Goal: Task Accomplishment & Management: Manage account settings

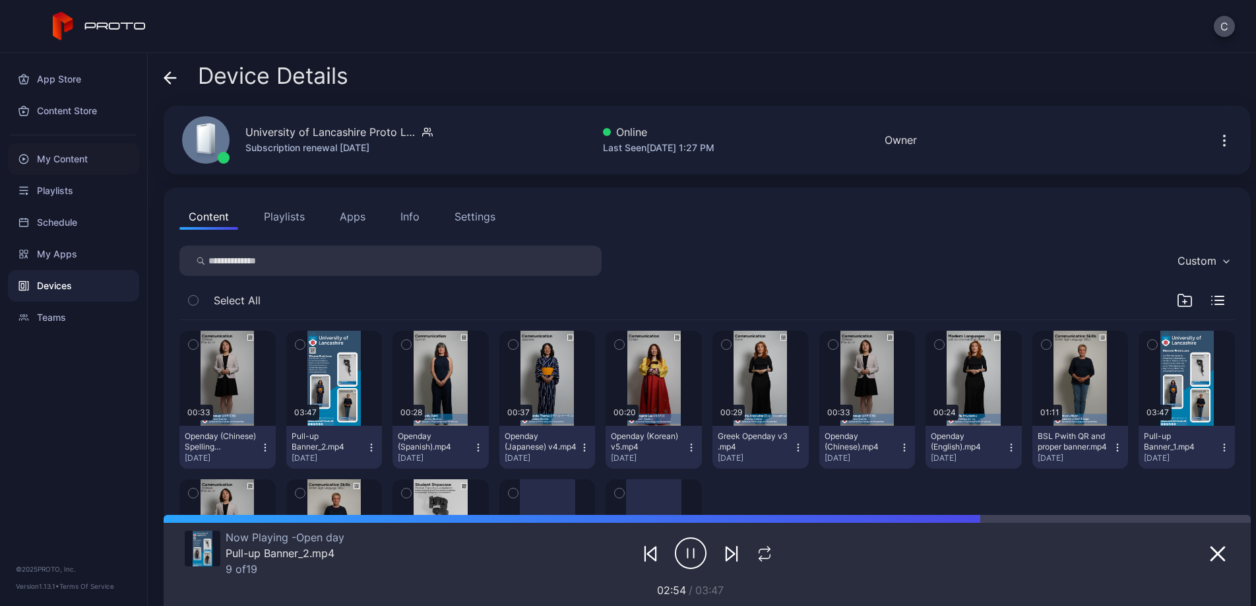
click at [72, 148] on div "My Content" at bounding box center [73, 159] width 131 height 32
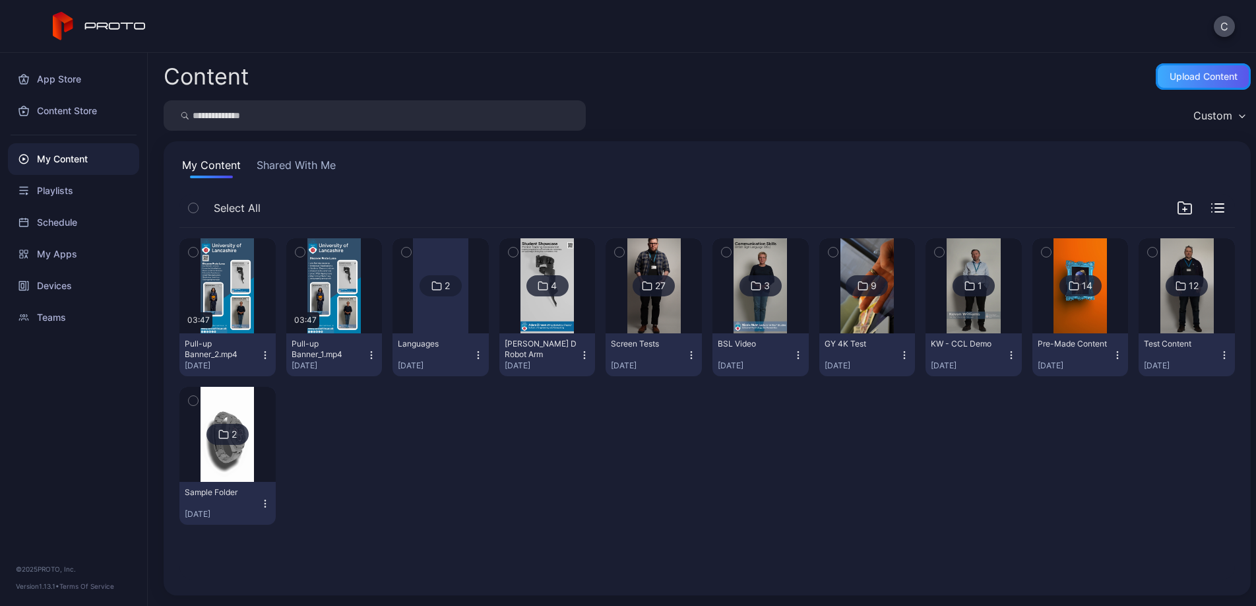
click at [986, 80] on div "Upload Content" at bounding box center [1204, 76] width 68 height 11
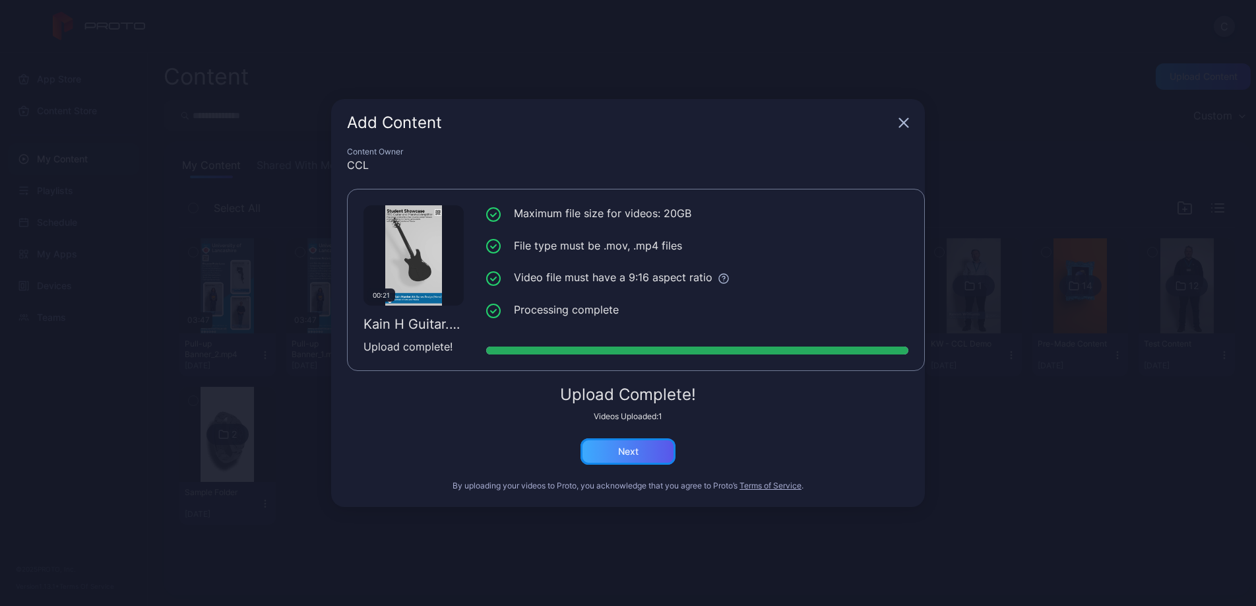
click at [646, 463] on div "Next" at bounding box center [627, 451] width 95 height 26
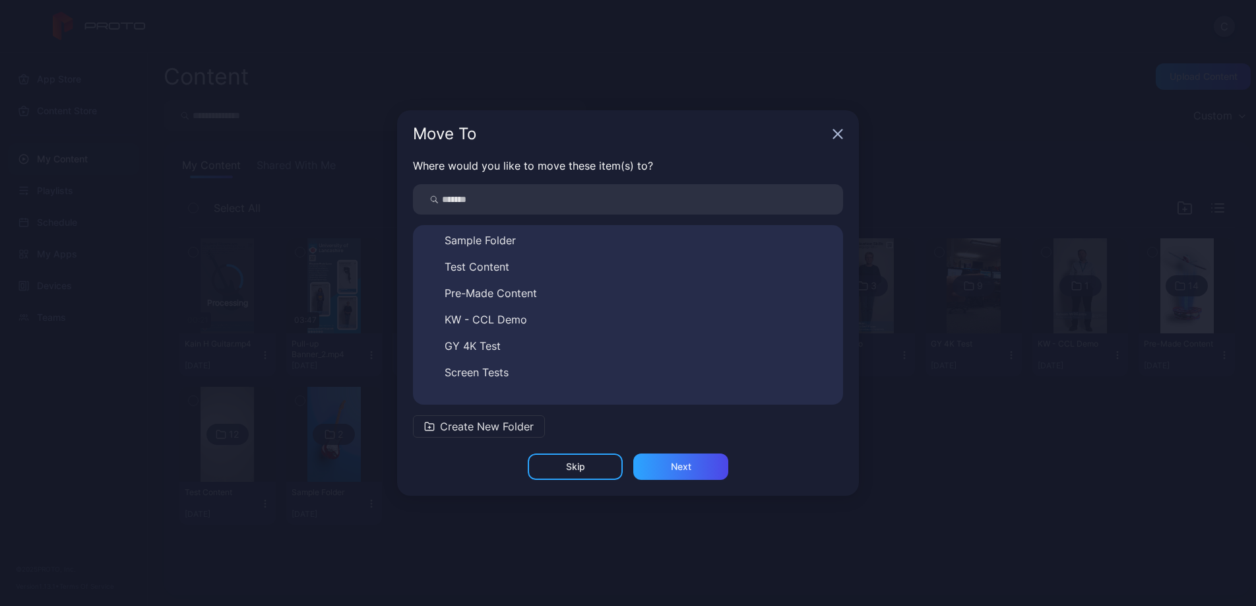
scroll to position [100, 0]
click at [507, 427] on span "Create New Folder" at bounding box center [487, 426] width 94 height 16
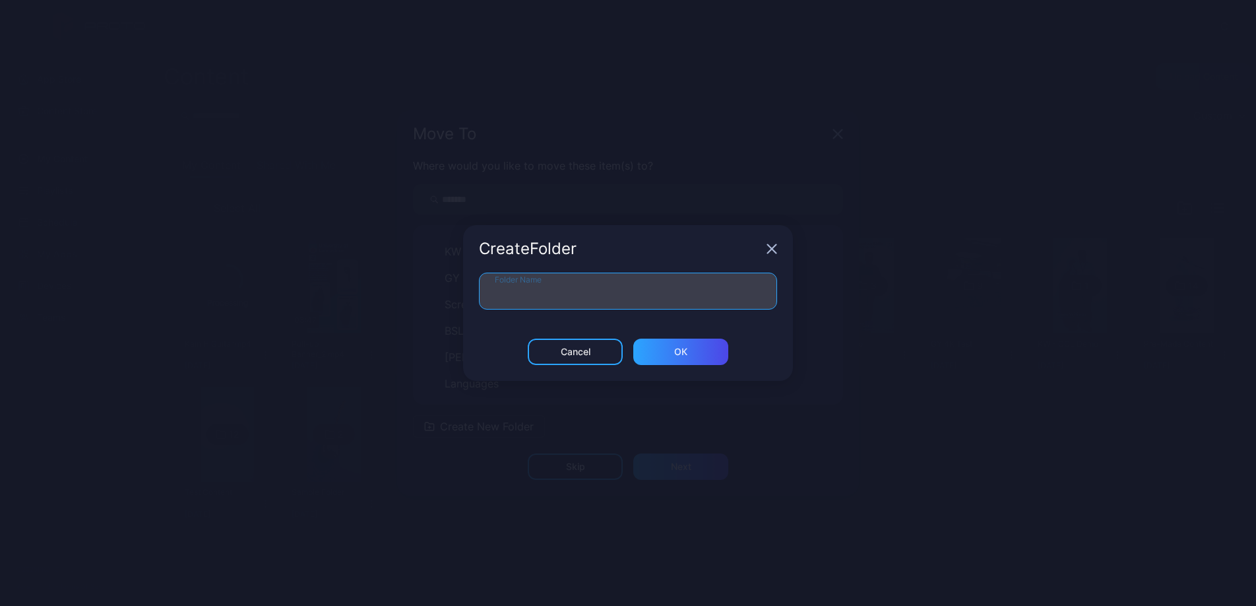
click at [563, 299] on input "Folder Name" at bounding box center [628, 290] width 298 height 37
type input "**********"
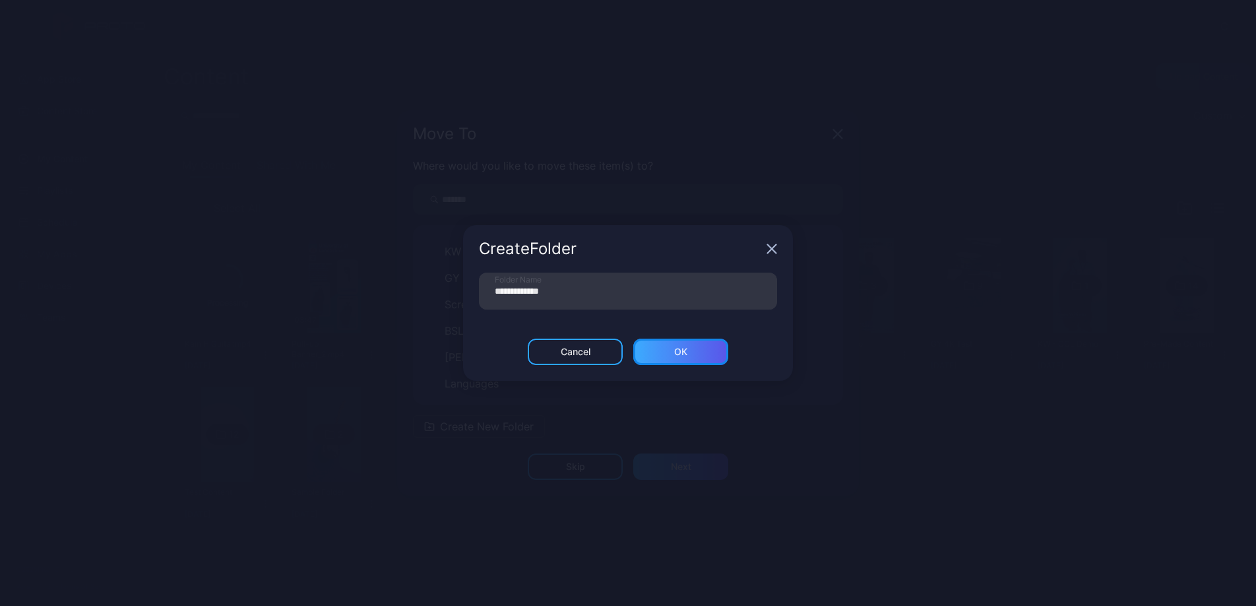
click at [660, 353] on div "ОК" at bounding box center [680, 351] width 95 height 26
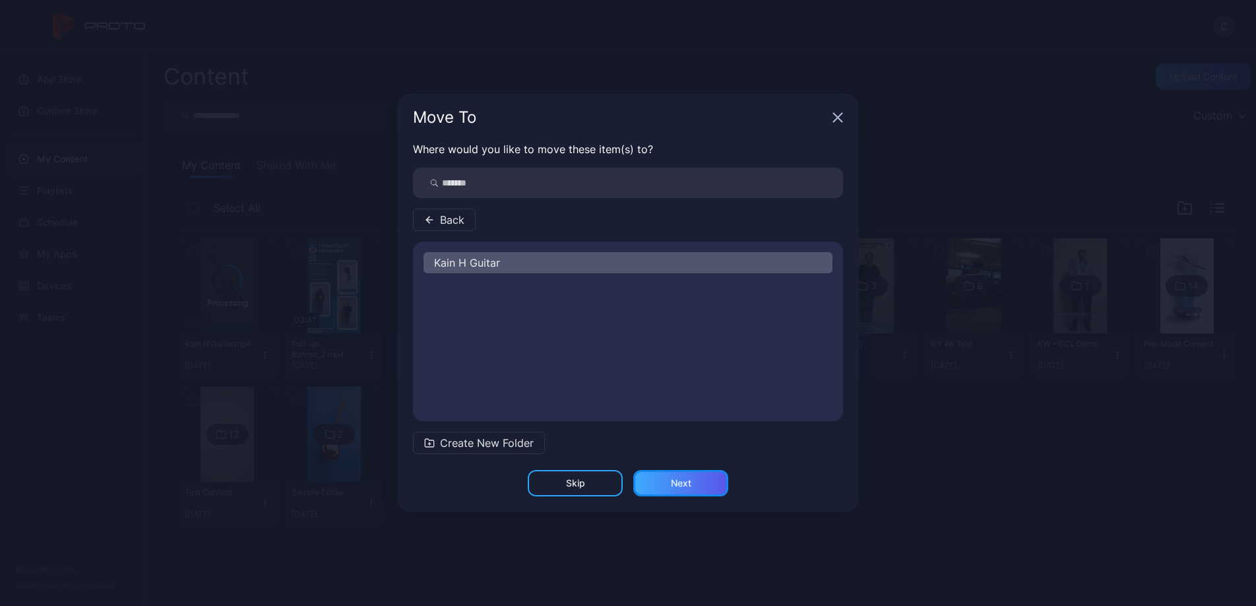
click at [683, 483] on div "Next" at bounding box center [681, 483] width 20 height 11
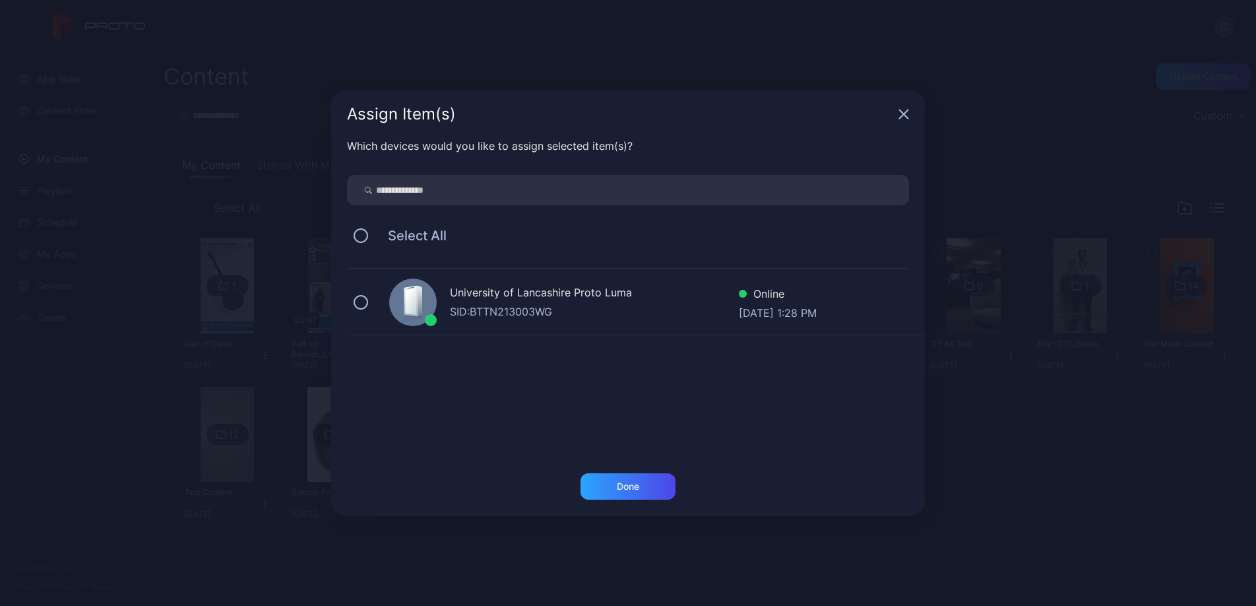
click at [590, 308] on div "SID: BTTN213003WG" at bounding box center [594, 311] width 289 height 16
click at [623, 481] on div "Done" at bounding box center [628, 486] width 22 height 11
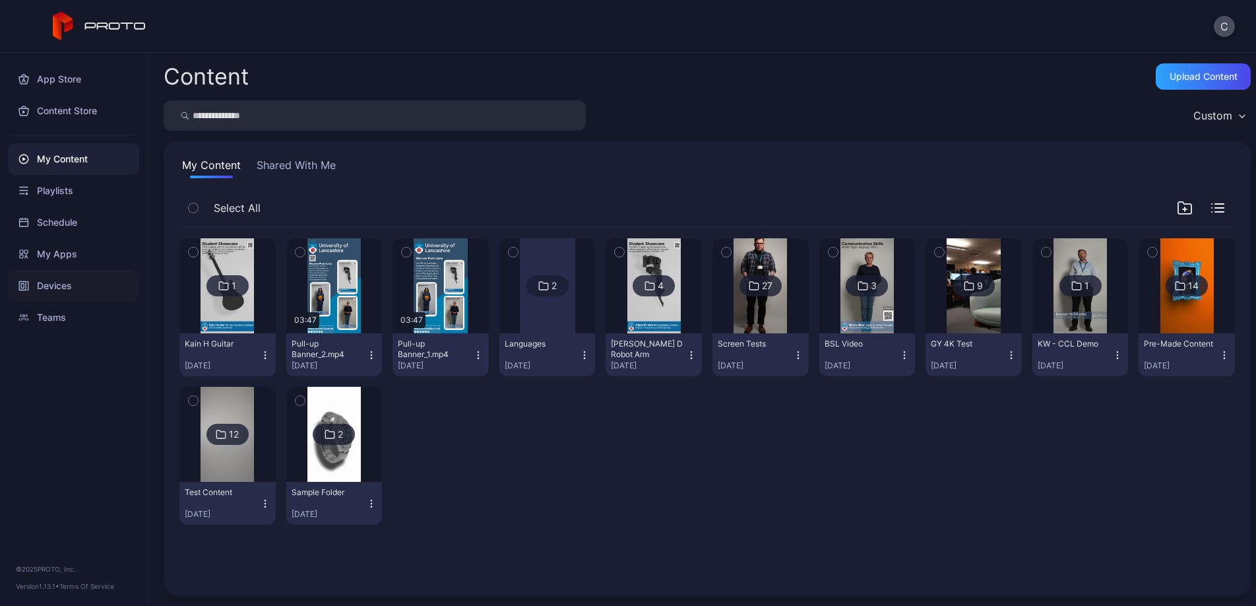
click at [71, 284] on div "Devices" at bounding box center [73, 286] width 131 height 32
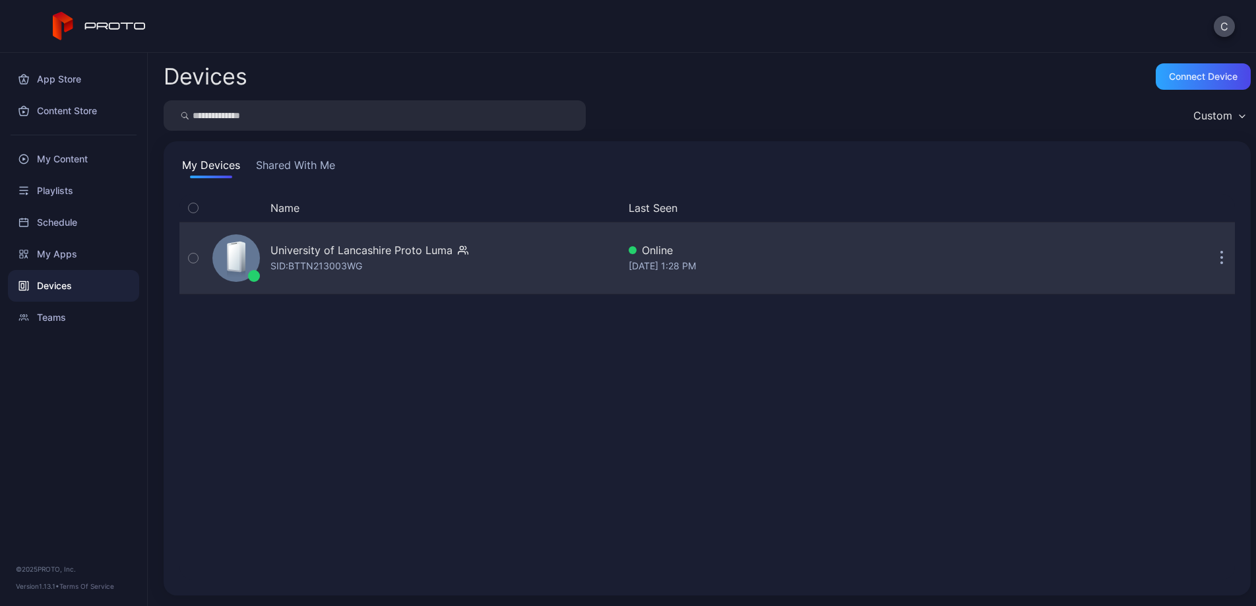
click at [311, 252] on div "University of Lancashire Proto Luma" at bounding box center [361, 250] width 182 height 16
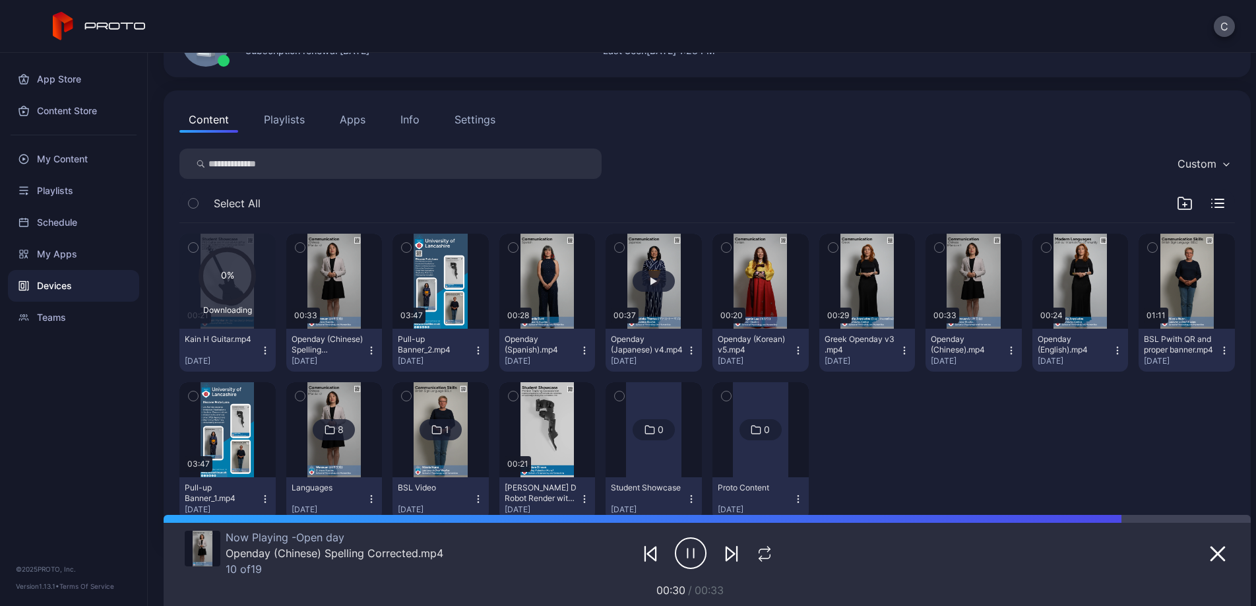
scroll to position [139, 0]
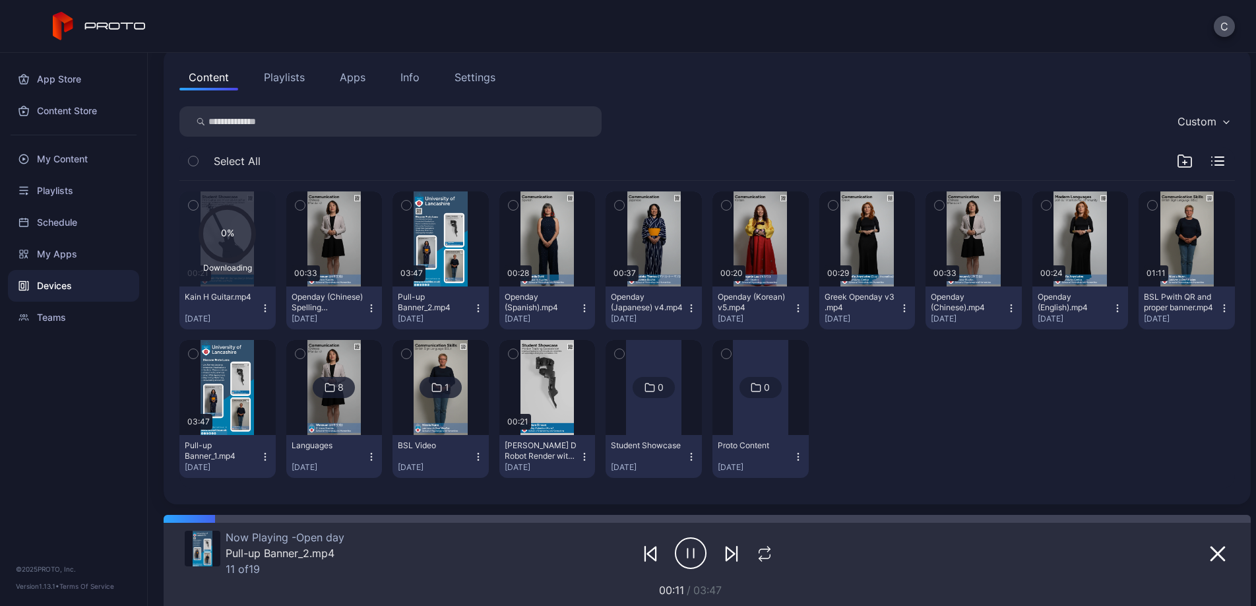
click at [361, 413] on img at bounding box center [333, 387] width 53 height 95
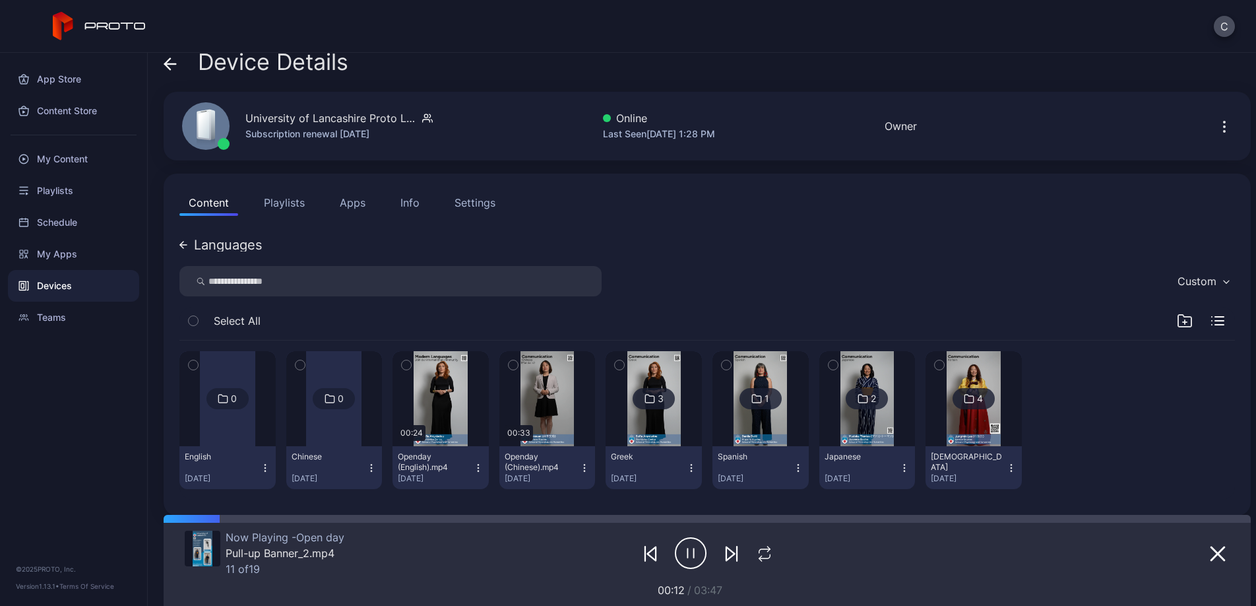
scroll to position [25, 0]
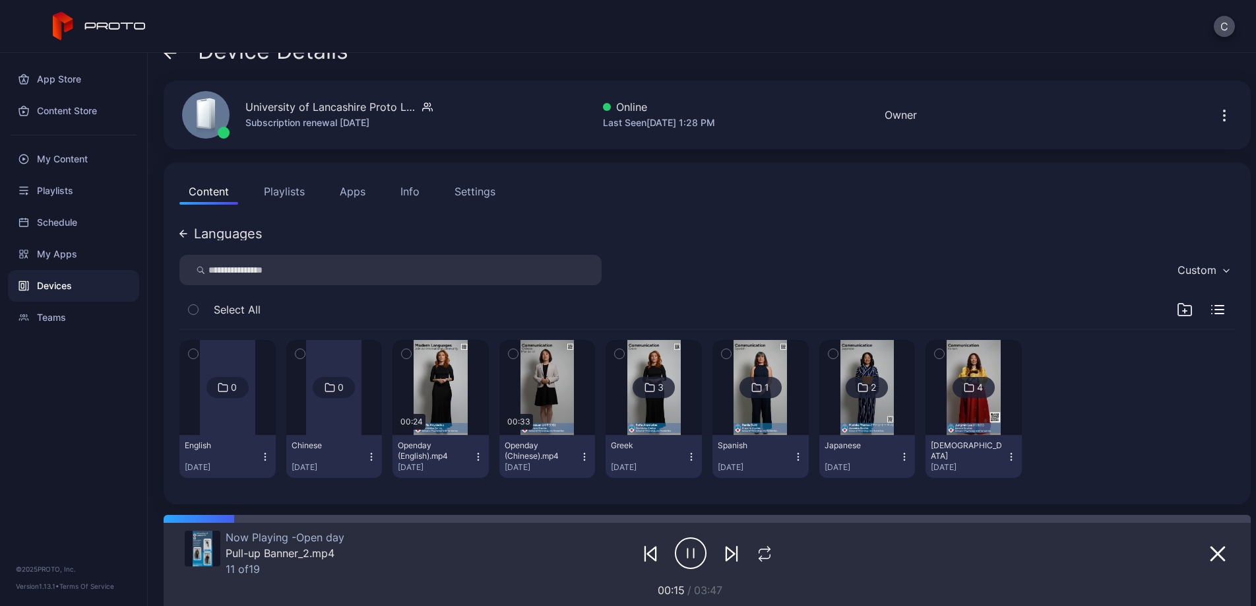
click at [292, 192] on button "Playlists" at bounding box center [284, 191] width 59 height 26
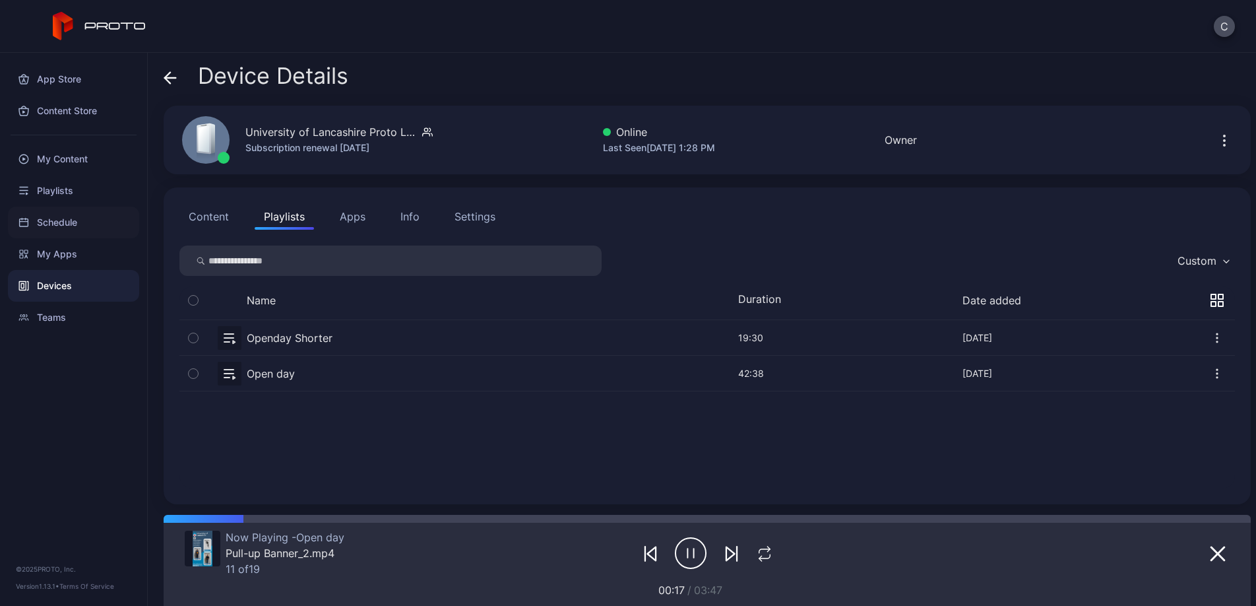
click at [105, 212] on div "Schedule" at bounding box center [73, 222] width 131 height 32
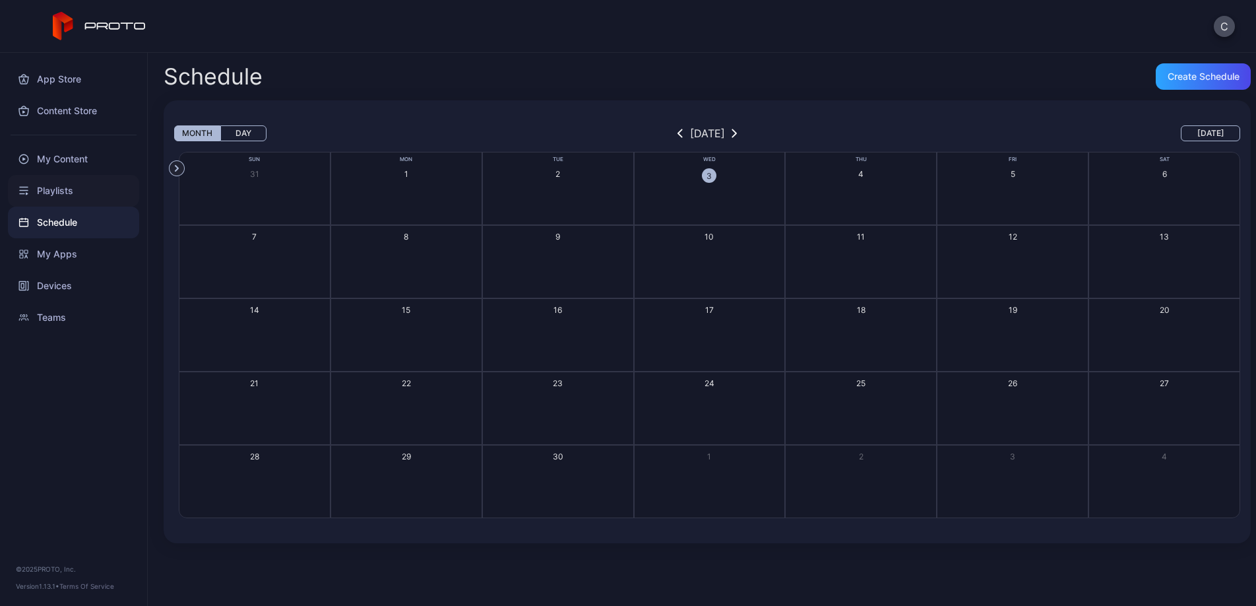
click at [110, 189] on div "Playlists" at bounding box center [73, 191] width 131 height 32
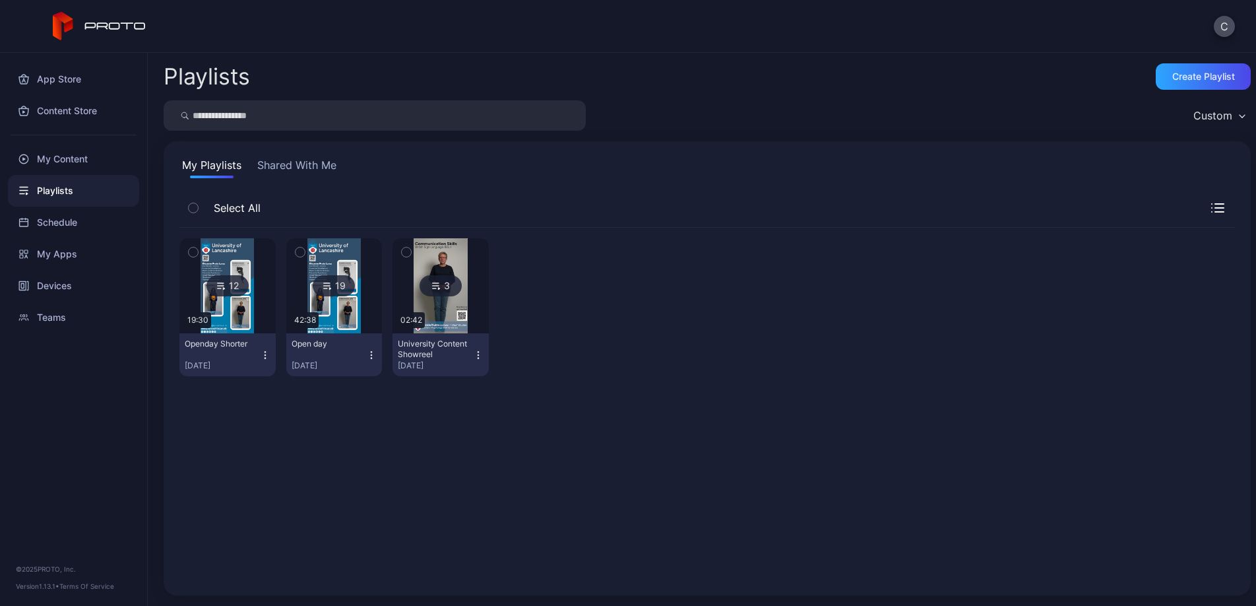
click at [229, 316] on img at bounding box center [227, 285] width 53 height 95
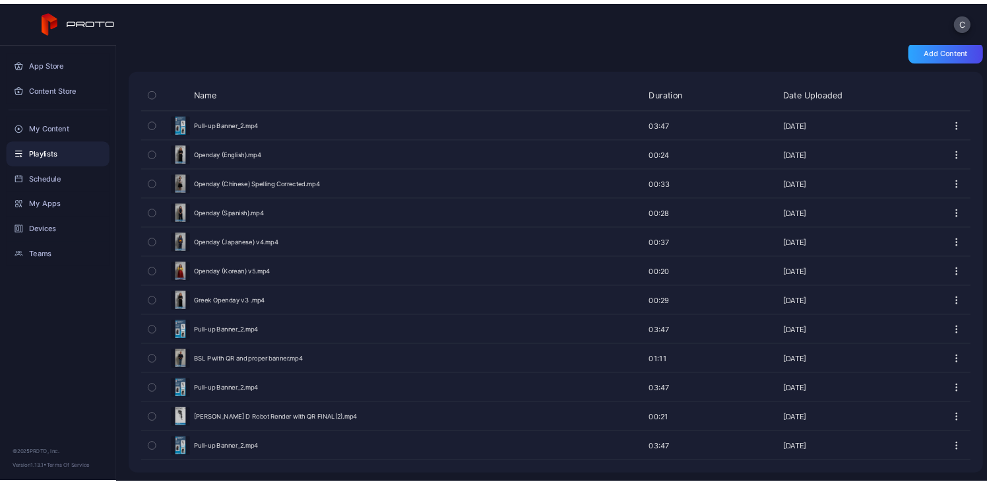
scroll to position [260, 0]
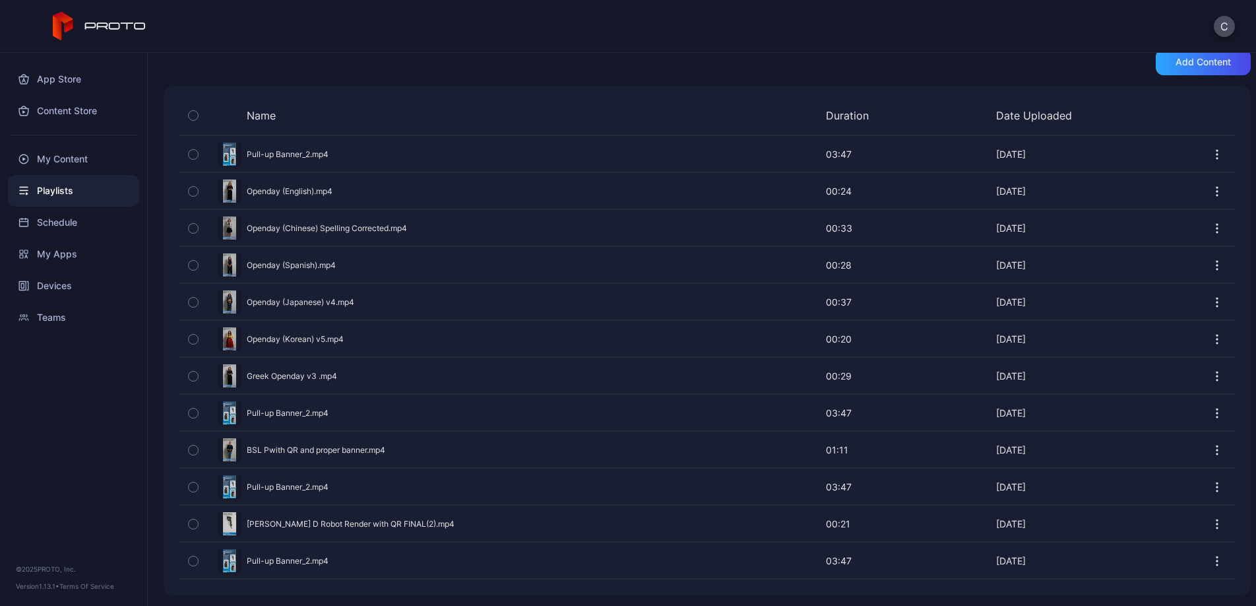
click at [315, 194] on div "Preview" at bounding box center [706, 190] width 1055 height 35
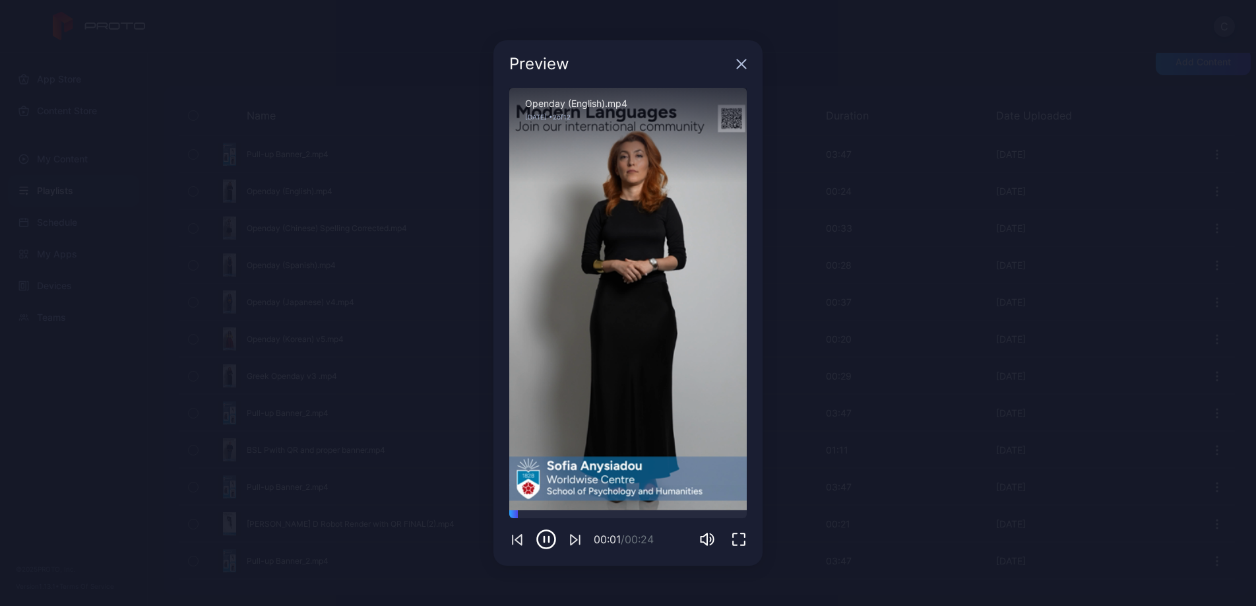
click at [551, 483] on icon "button" at bounding box center [546, 538] width 21 height 21
click at [753, 64] on div "Preview" at bounding box center [627, 63] width 269 height 47
click at [746, 64] on icon "button" at bounding box center [741, 64] width 11 height 11
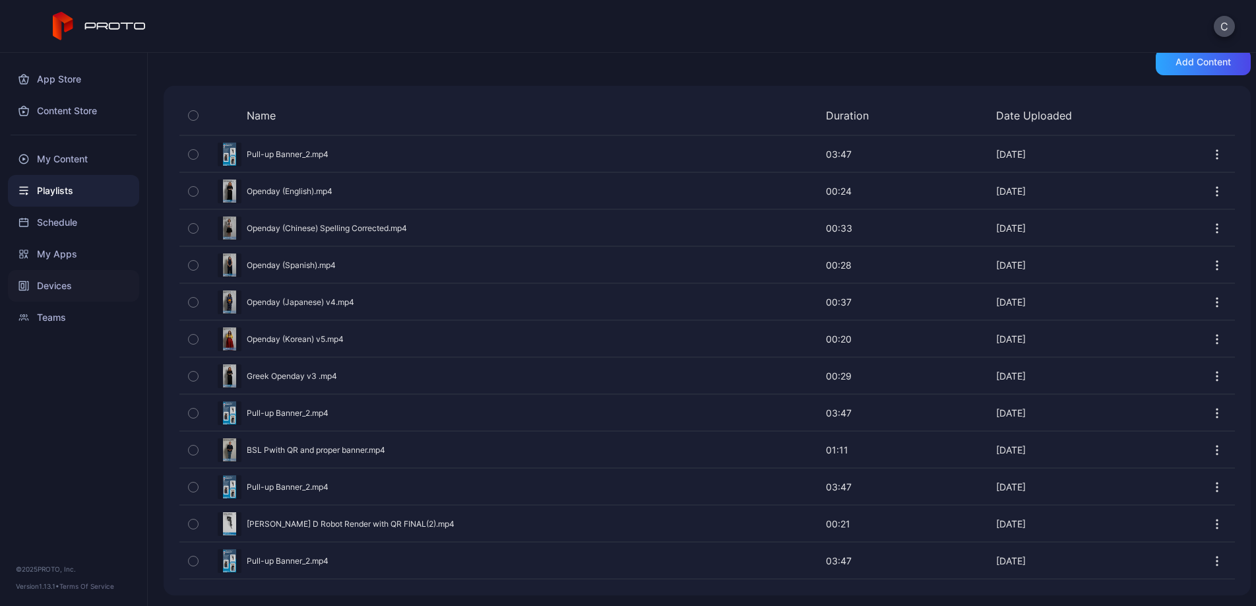
click at [67, 295] on div "Devices" at bounding box center [73, 286] width 131 height 32
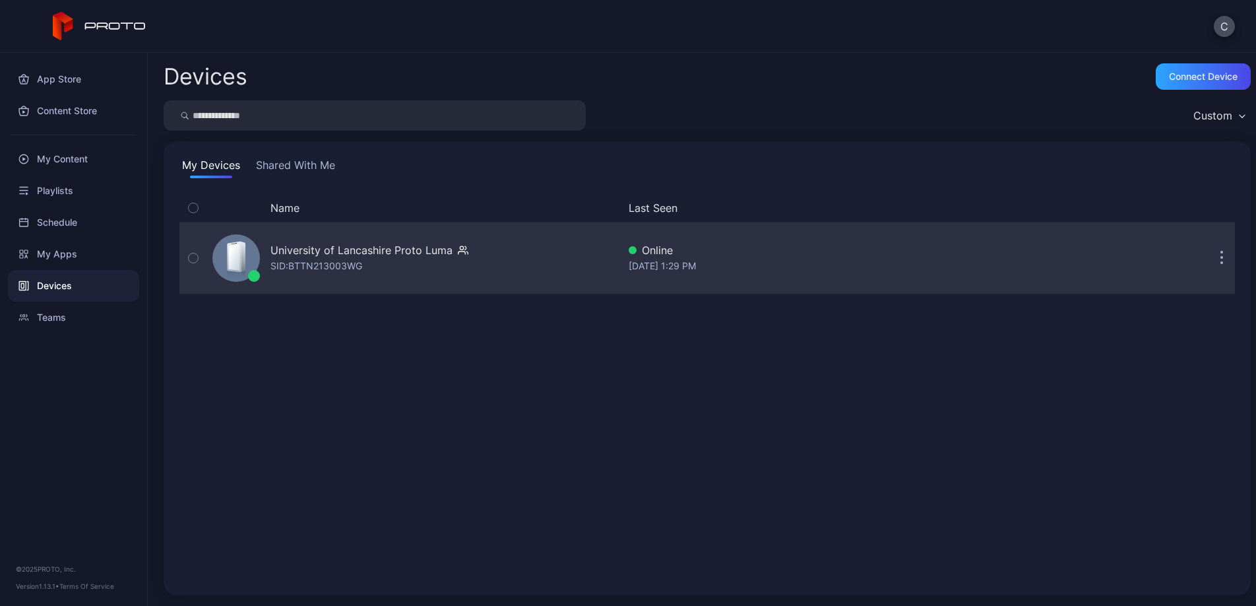
click at [495, 256] on div "University of Lancashire Proto Luma SID: BTTN213003WG" at bounding box center [412, 258] width 411 height 66
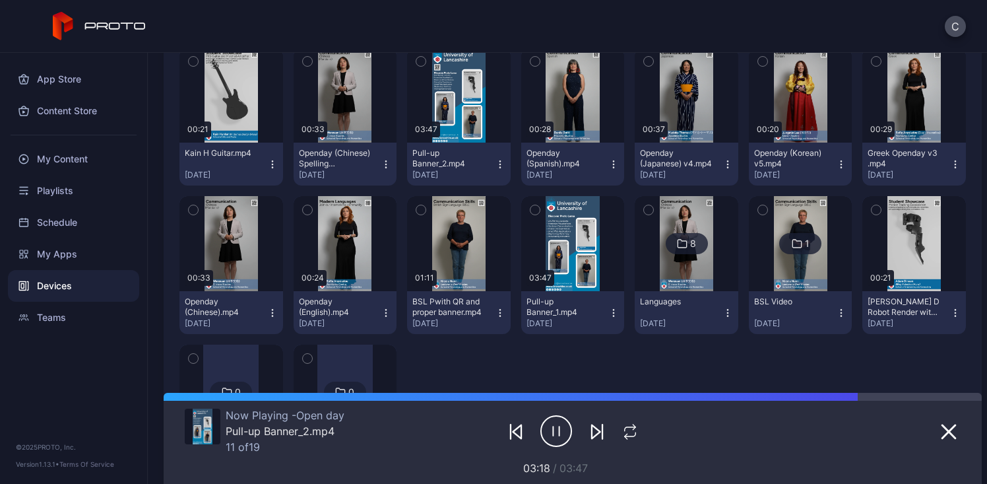
scroll to position [323, 0]
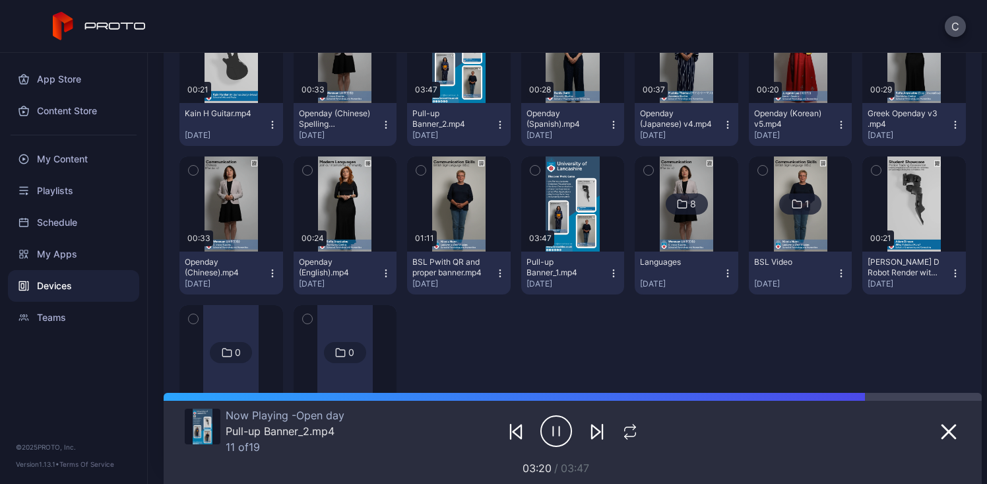
click at [228, 51] on div "C" at bounding box center [493, 26] width 987 height 53
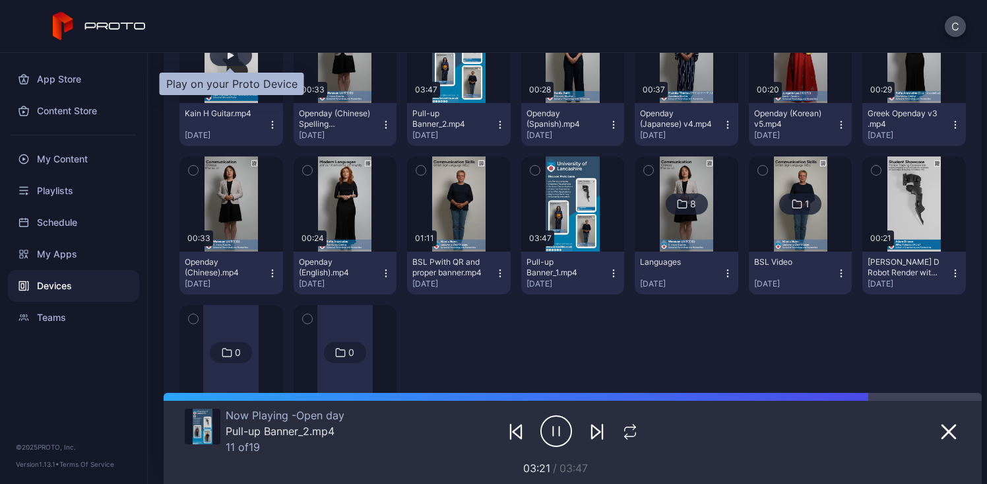
click at [229, 60] on div "button" at bounding box center [231, 55] width 42 height 21
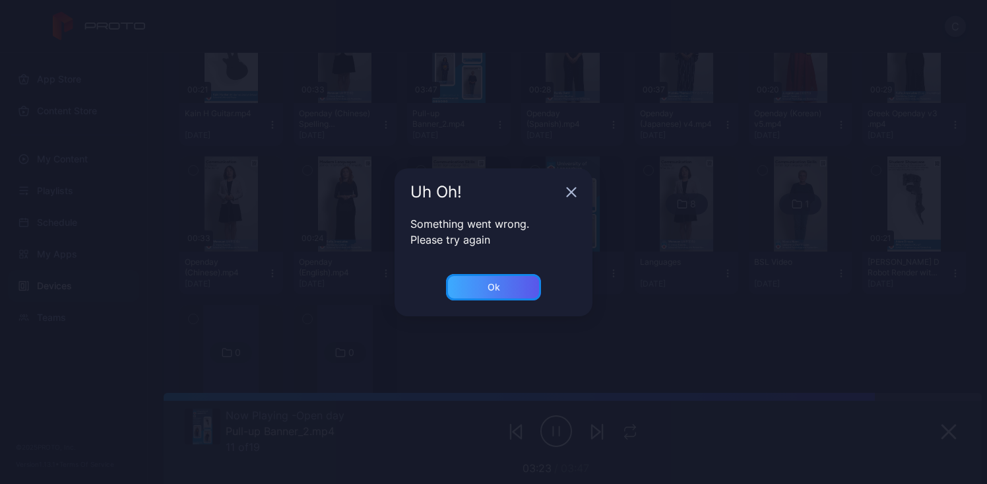
click at [503, 293] on div "Ok" at bounding box center [493, 287] width 95 height 26
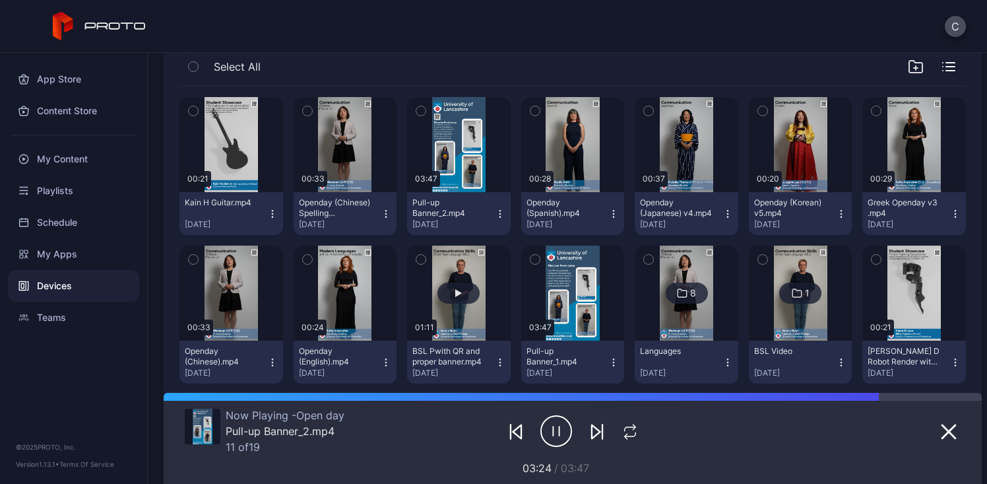
scroll to position [226, 0]
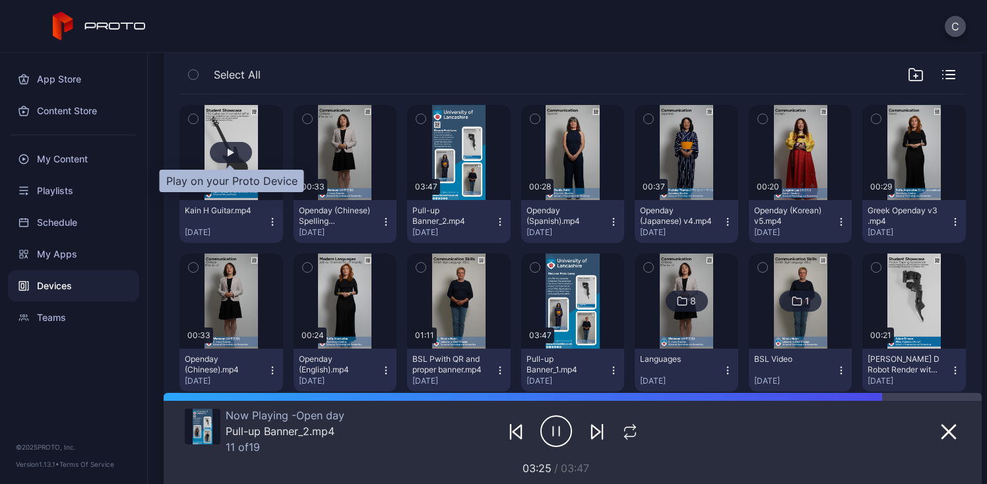
click at [233, 155] on div "button" at bounding box center [231, 152] width 42 height 21
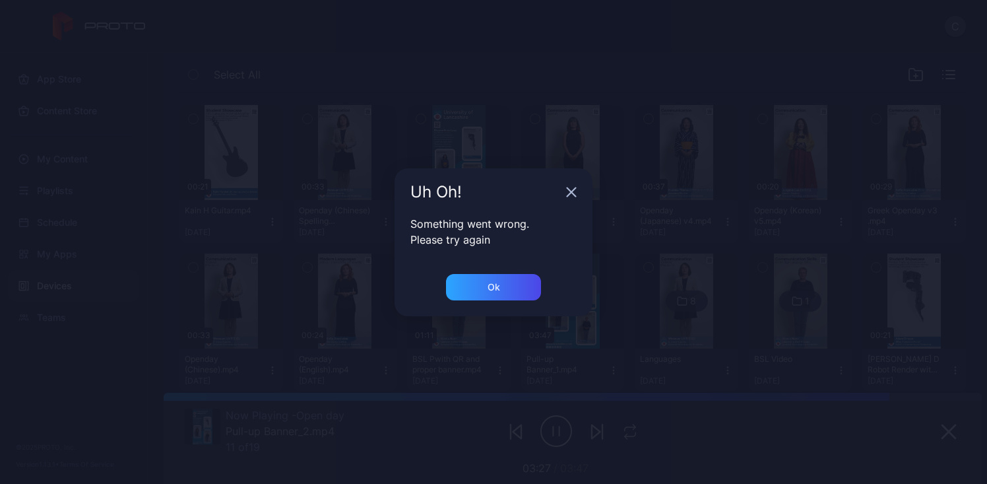
click at [488, 303] on div "Ok" at bounding box center [493, 295] width 198 height 42
click at [484, 299] on div "Ok" at bounding box center [493, 287] width 95 height 26
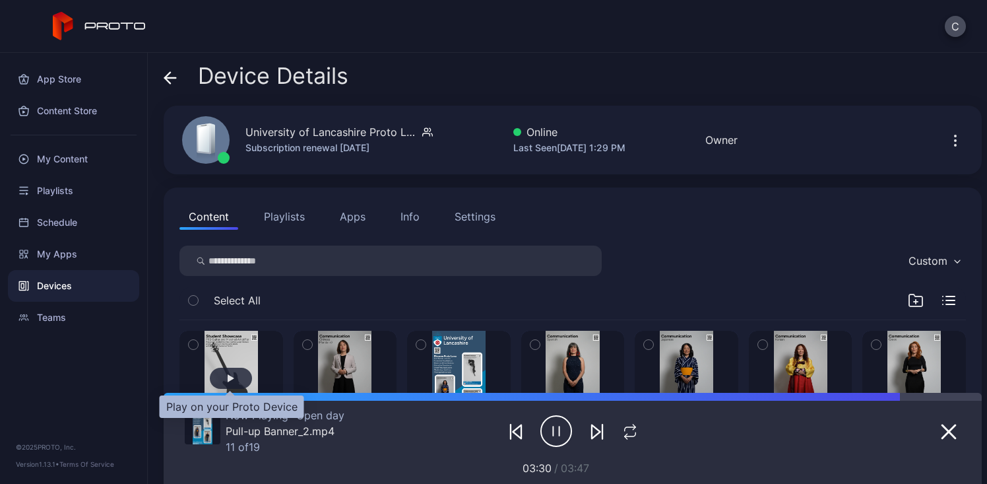
click at [236, 375] on div "button" at bounding box center [231, 377] width 42 height 21
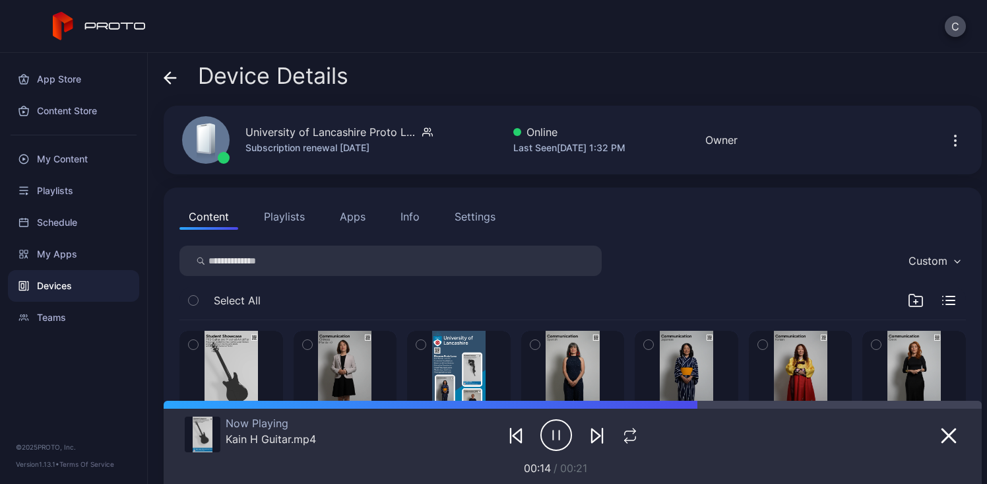
click at [549, 440] on icon "button" at bounding box center [556, 434] width 32 height 33
click at [540, 436] on icon "button" at bounding box center [556, 434] width 32 height 33
click at [468, 218] on div "Settings" at bounding box center [474, 216] width 41 height 16
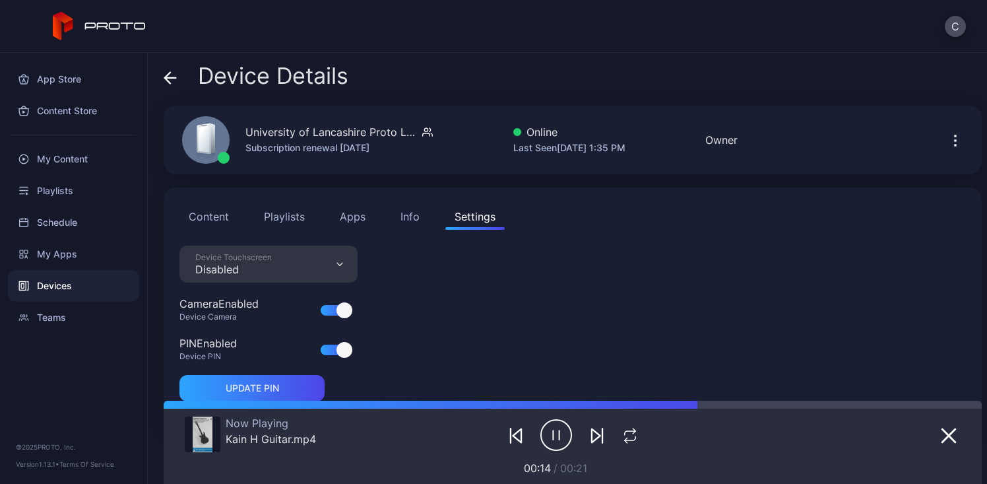
click at [348, 266] on div "Device Touchscreen Disabled" at bounding box center [268, 263] width 178 height 37
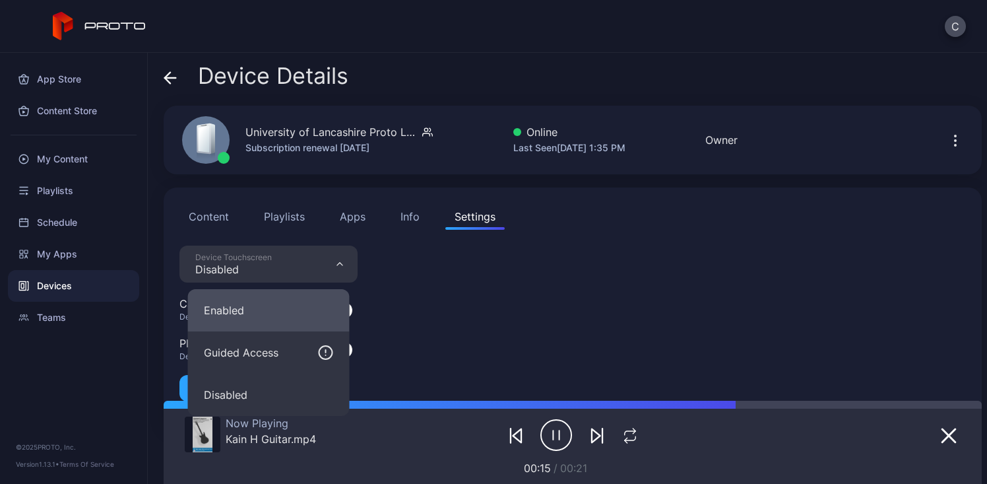
click at [286, 312] on button "Enabled" at bounding box center [269, 310] width 162 height 42
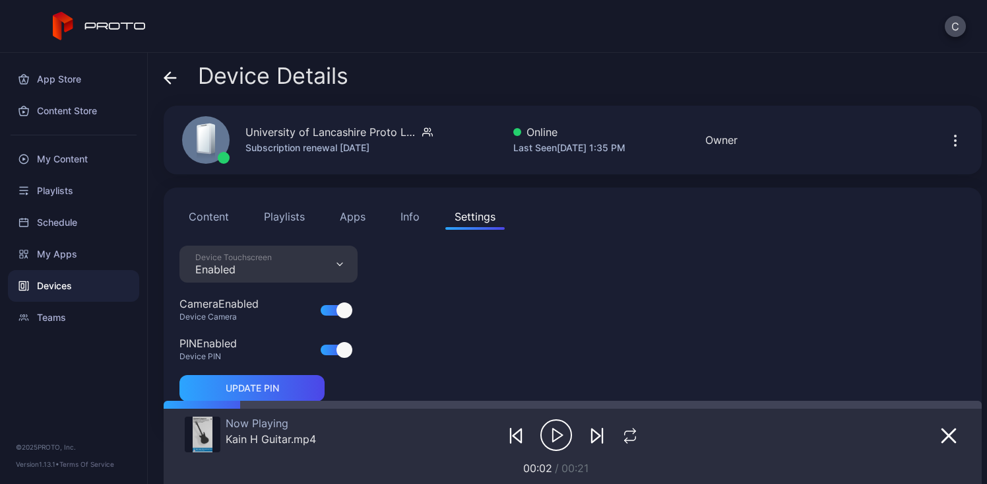
click at [556, 429] on icon "button" at bounding box center [556, 434] width 32 height 33
click at [346, 268] on div "Device Touchscreen Enabled" at bounding box center [268, 263] width 178 height 37
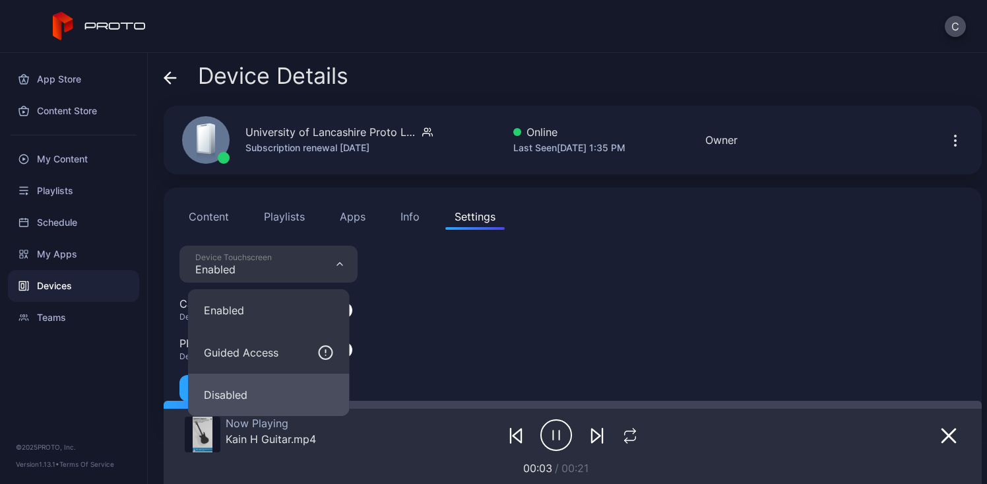
click at [299, 394] on button "Disabled" at bounding box center [269, 394] width 162 height 42
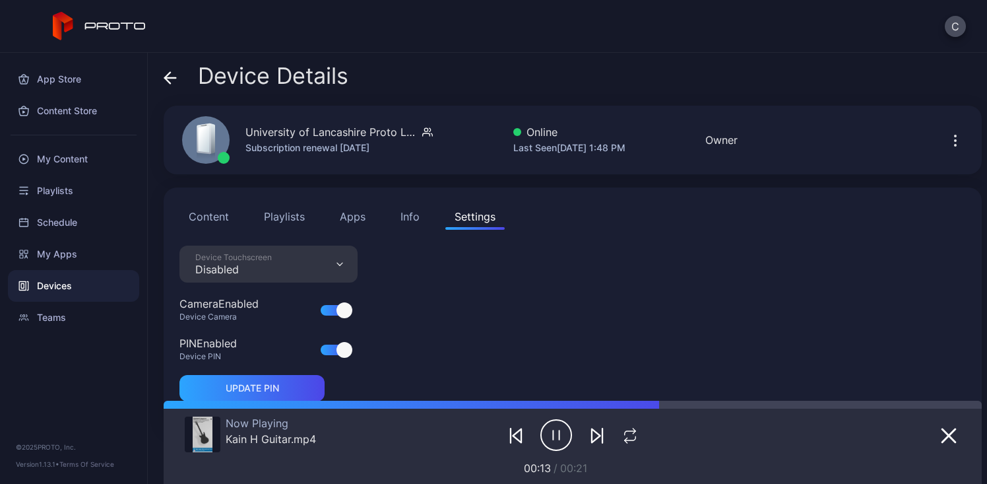
click at [69, 141] on div at bounding box center [73, 135] width 147 height 16
click at [82, 165] on div "My Content" at bounding box center [73, 159] width 131 height 32
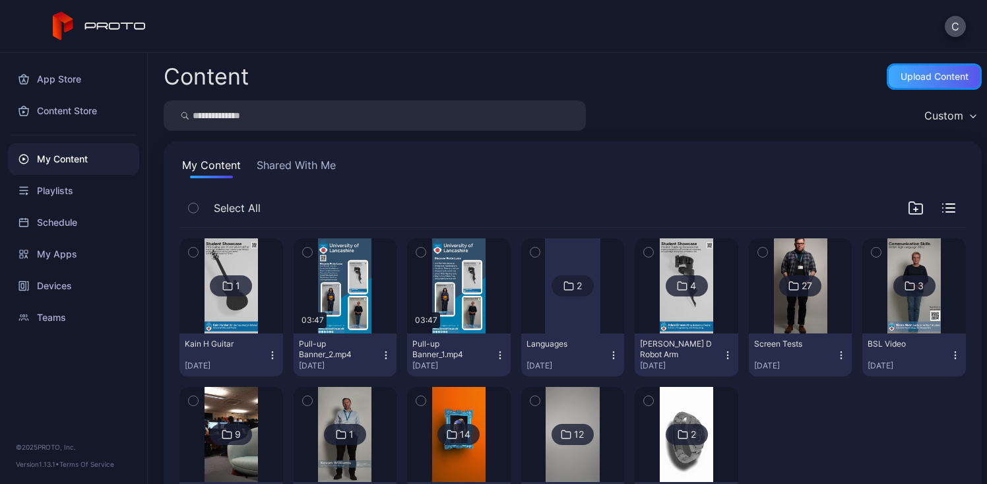
click at [912, 77] on div "Upload Content" at bounding box center [934, 76] width 68 height 11
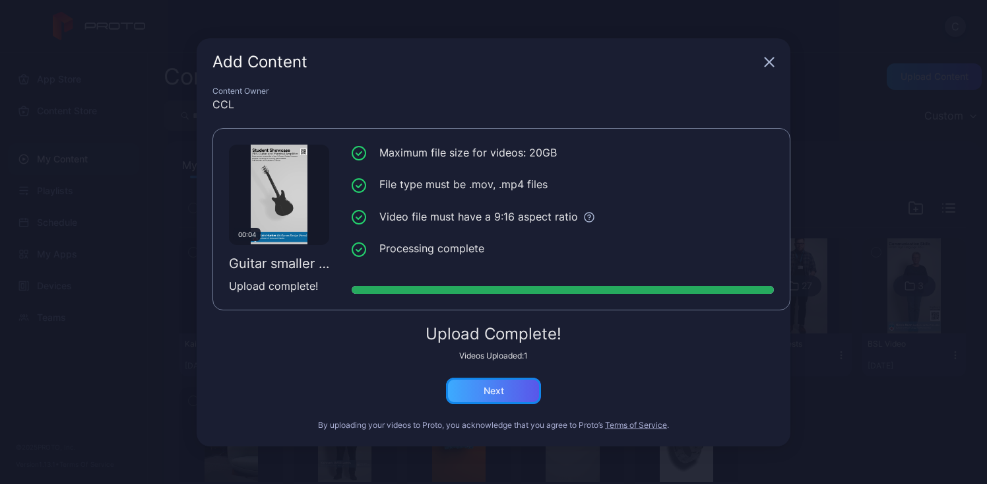
click at [489, 395] on div "Next" at bounding box center [494, 390] width 20 height 11
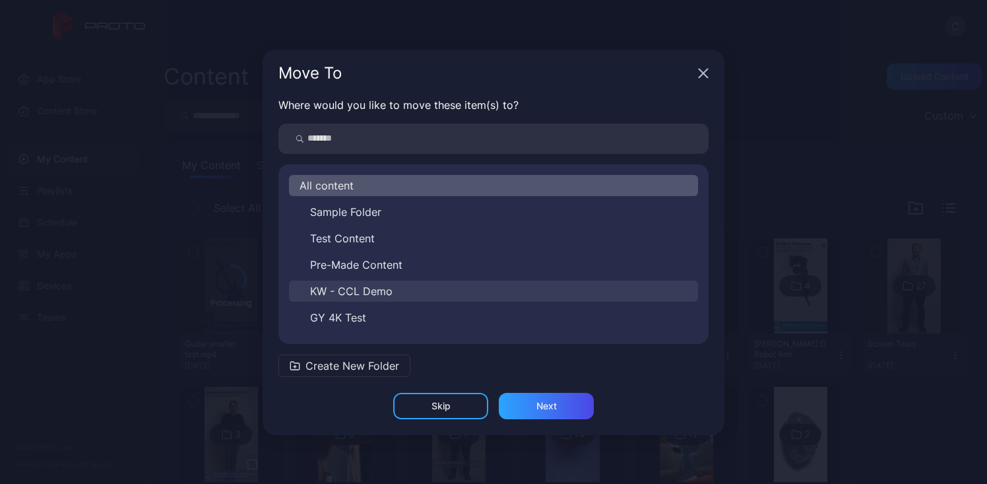
scroll to position [127, 0]
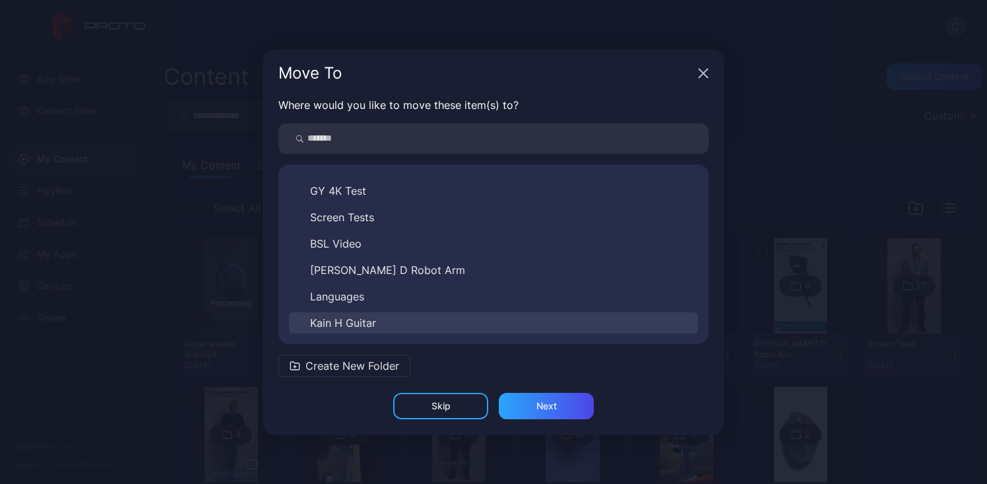
click at [385, 325] on button "Kain H Guitar" at bounding box center [493, 322] width 409 height 21
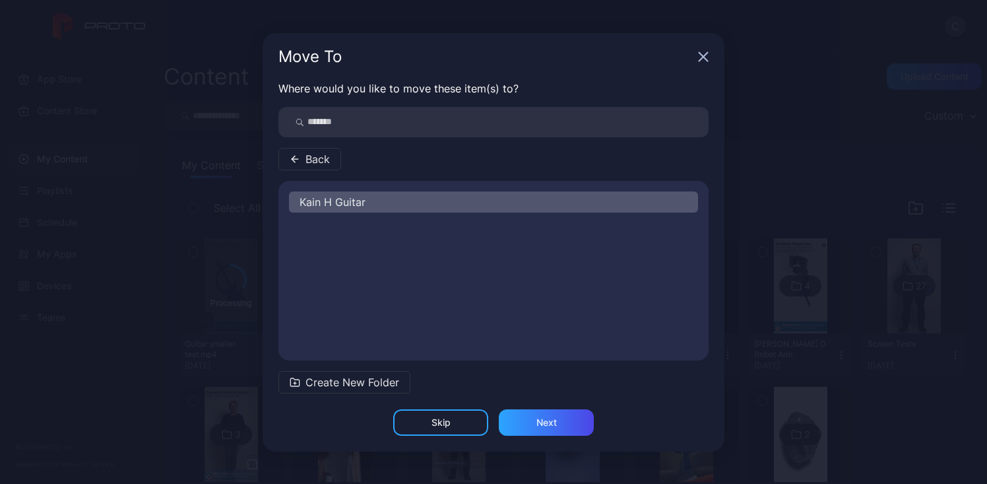
scroll to position [0, 0]
click at [561, 423] on div "Next" at bounding box center [546, 422] width 95 height 26
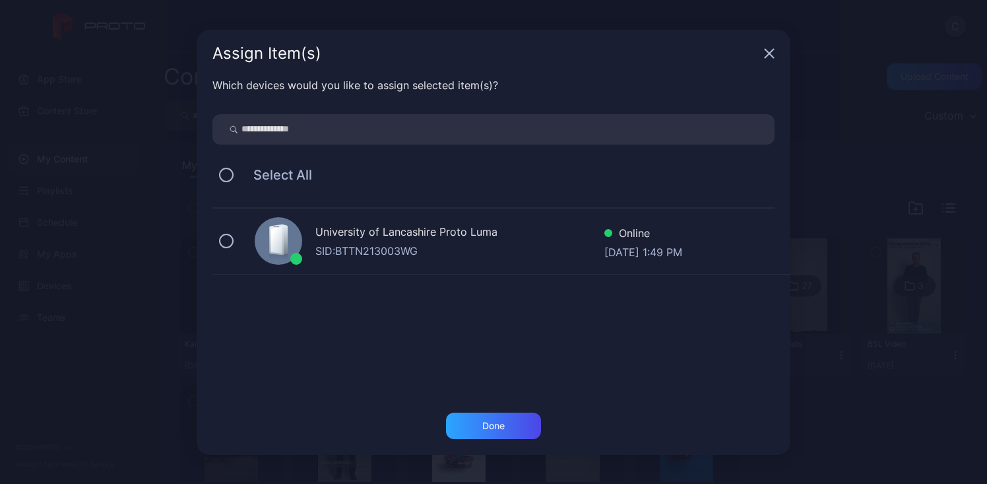
click at [433, 255] on div "SID: BTTN213003WG" at bounding box center [459, 251] width 289 height 16
click at [497, 428] on div "Done" at bounding box center [493, 425] width 22 height 11
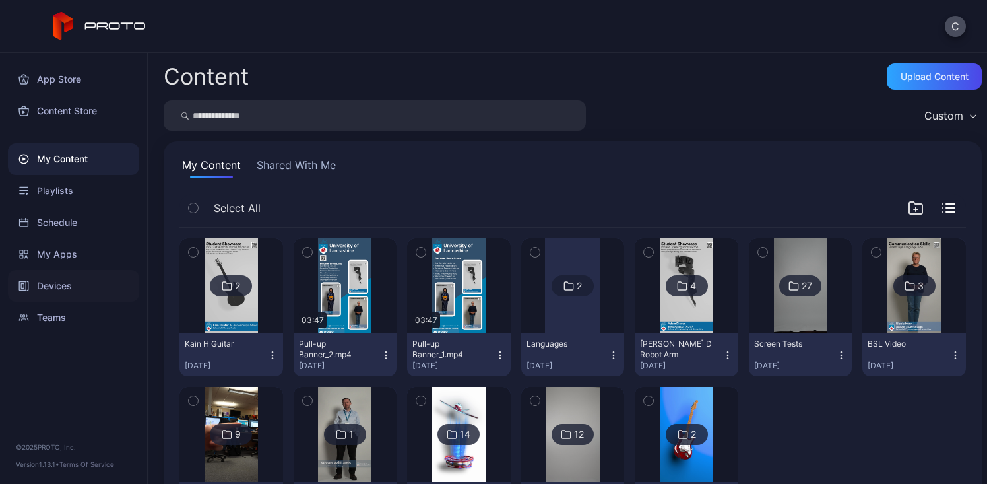
click at [80, 284] on div "Devices" at bounding box center [73, 286] width 131 height 32
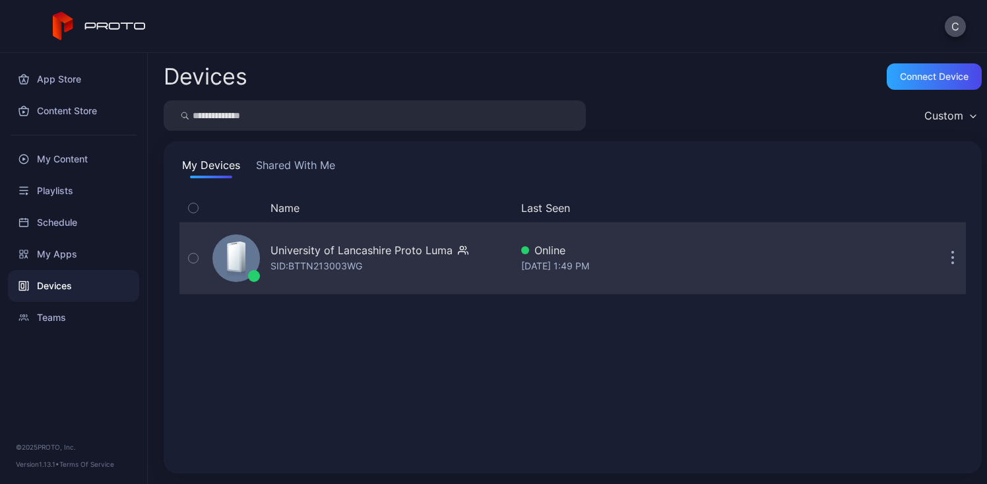
click at [331, 254] on div "University of Lancashire Proto Luma" at bounding box center [361, 250] width 182 height 16
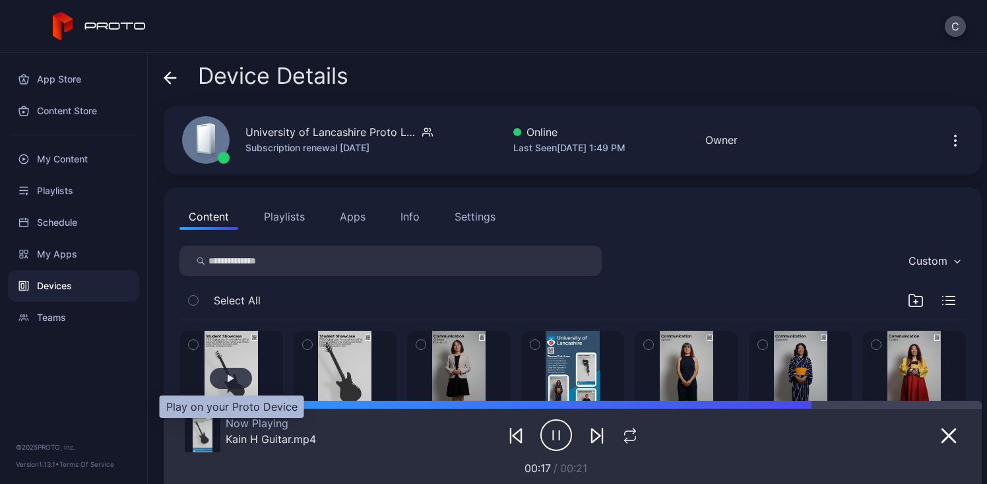
click at [222, 368] on div "button" at bounding box center [231, 377] width 42 height 21
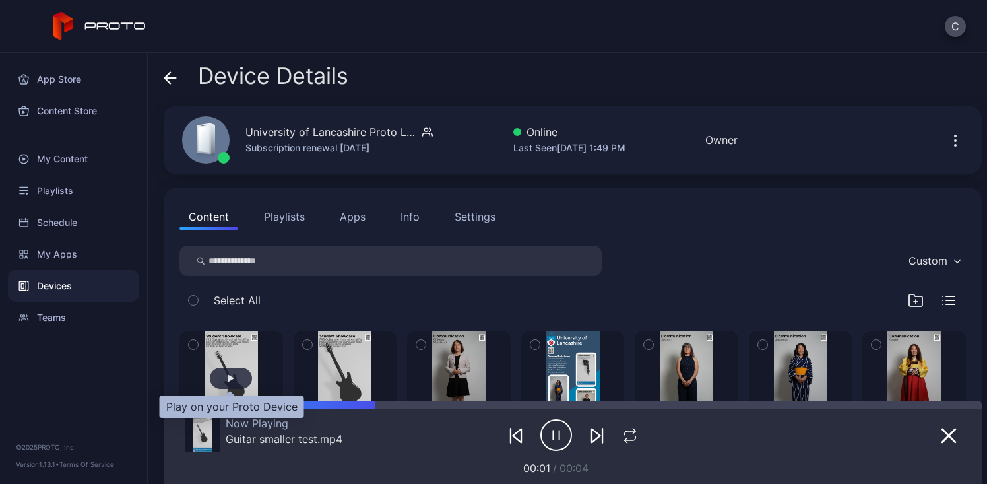
click at [222, 368] on div "button" at bounding box center [231, 377] width 42 height 21
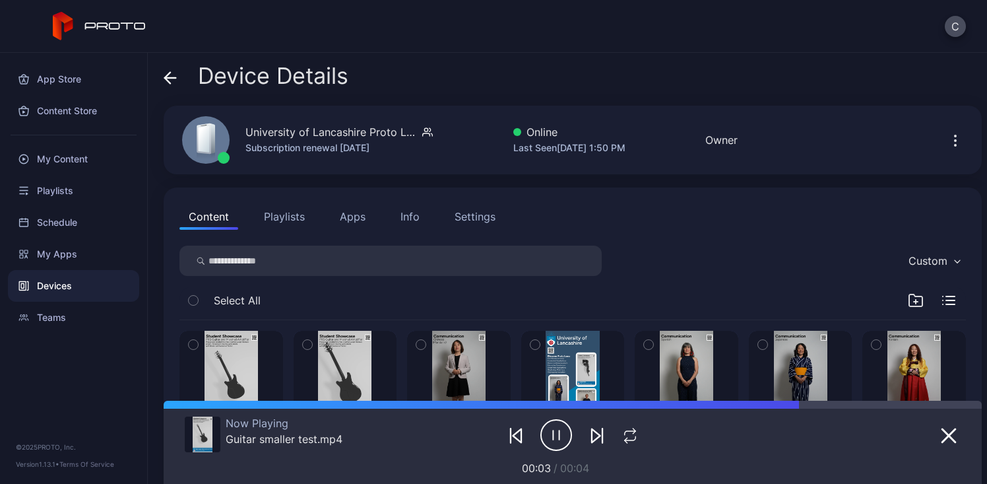
click at [464, 218] on div "Settings" at bounding box center [474, 216] width 41 height 16
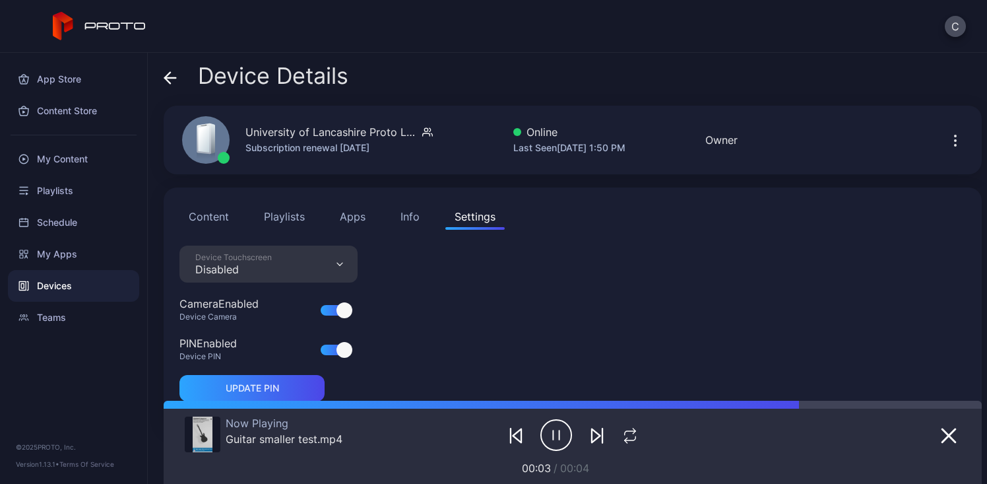
click at [230, 268] on div "Disabled" at bounding box center [233, 269] width 77 height 13
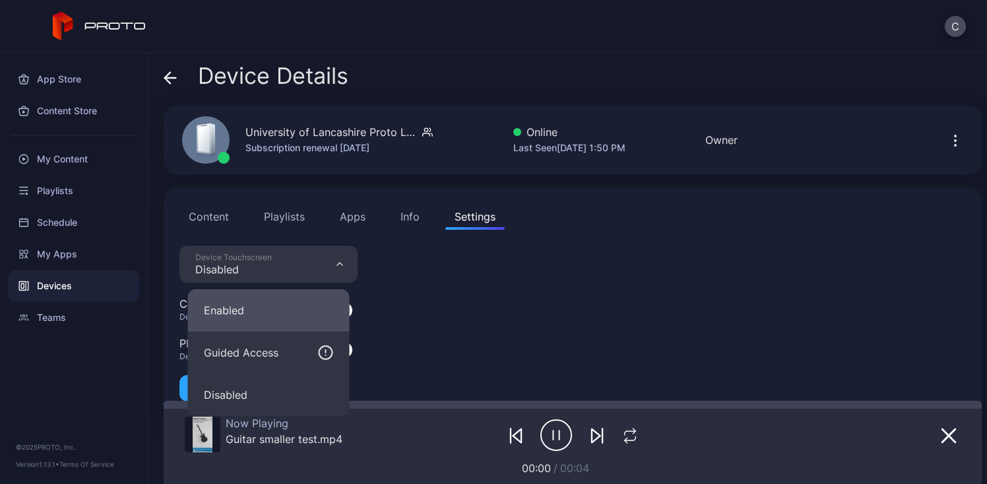
click at [243, 311] on button "Enabled" at bounding box center [269, 310] width 162 height 42
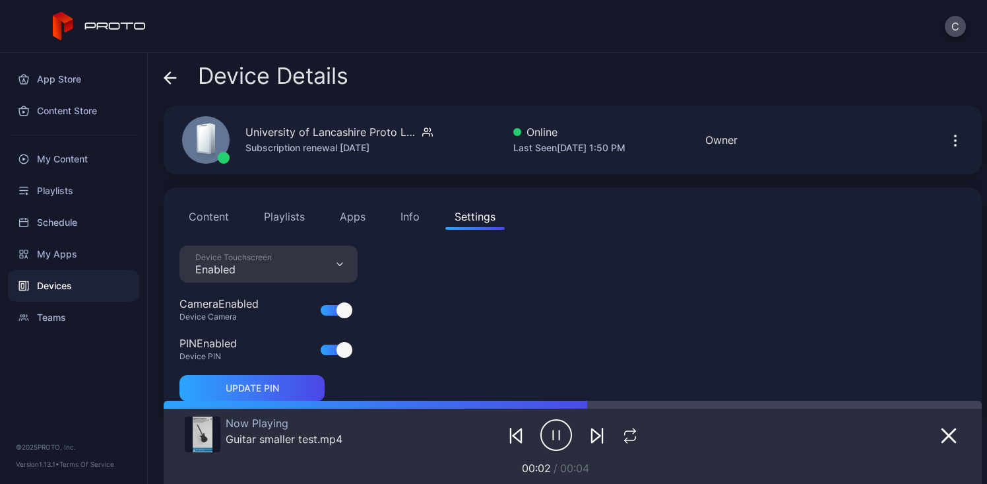
click at [213, 208] on button "Content" at bounding box center [208, 216] width 59 height 26
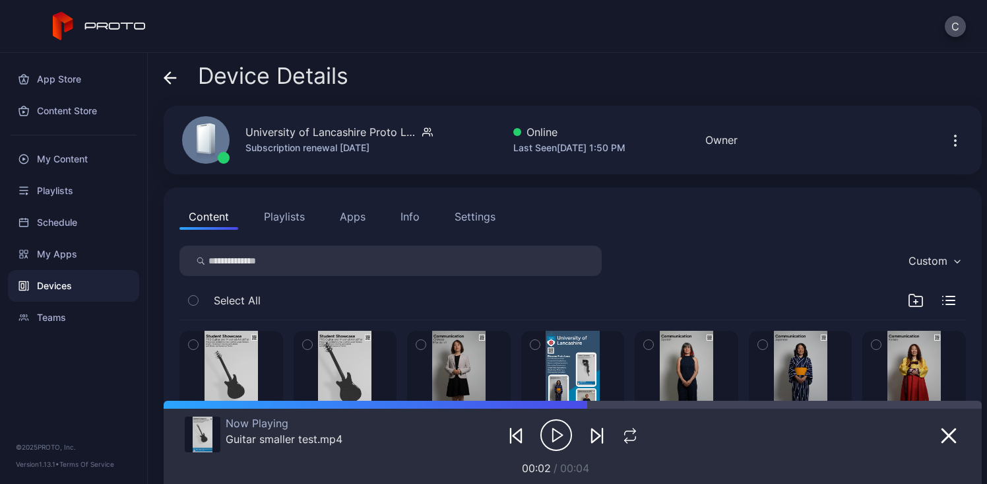
click at [474, 220] on div "Settings" at bounding box center [474, 216] width 41 height 16
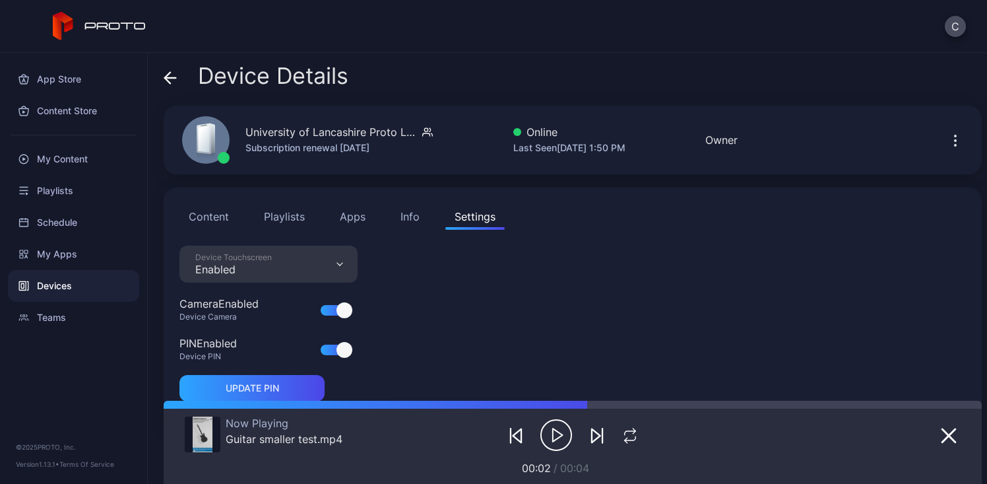
click at [299, 266] on div "Device Touchscreen Enabled" at bounding box center [268, 263] width 178 height 37
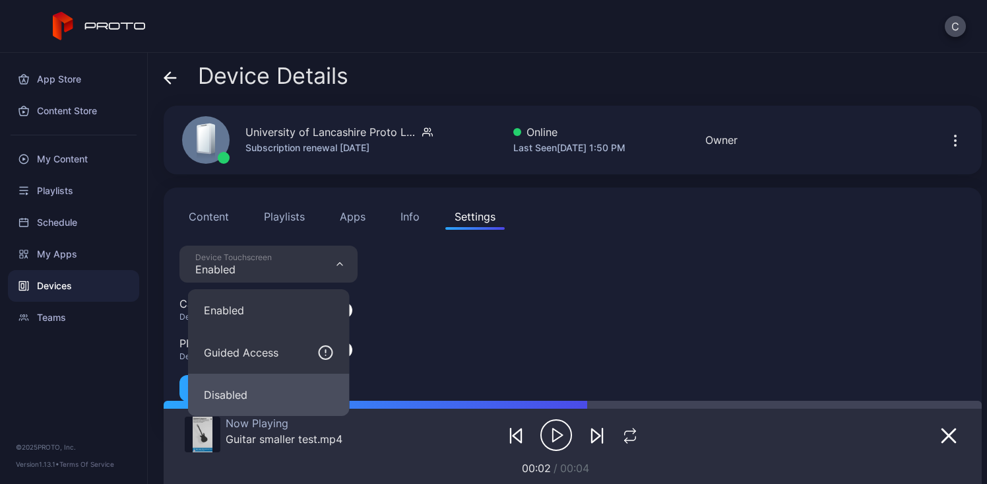
click at [253, 384] on button "Disabled" at bounding box center [269, 394] width 162 height 42
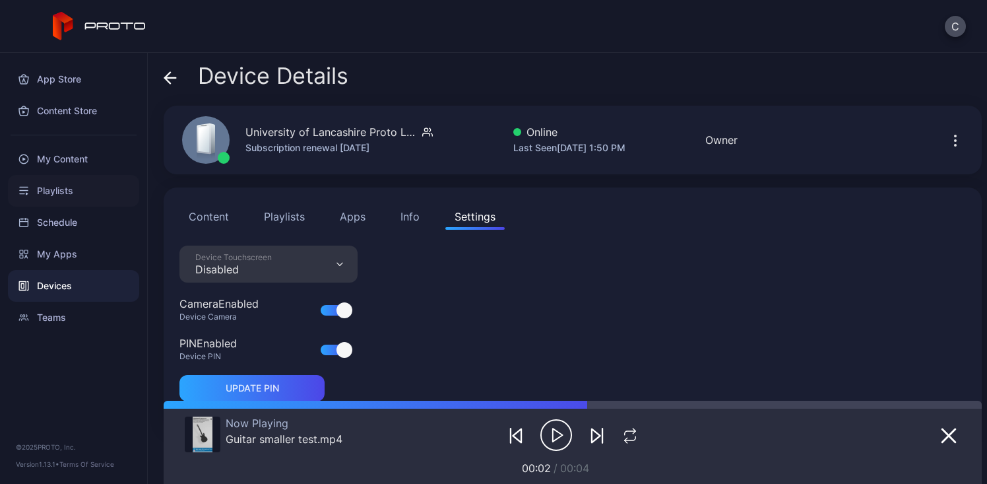
click at [89, 194] on div "Playlists" at bounding box center [73, 191] width 131 height 32
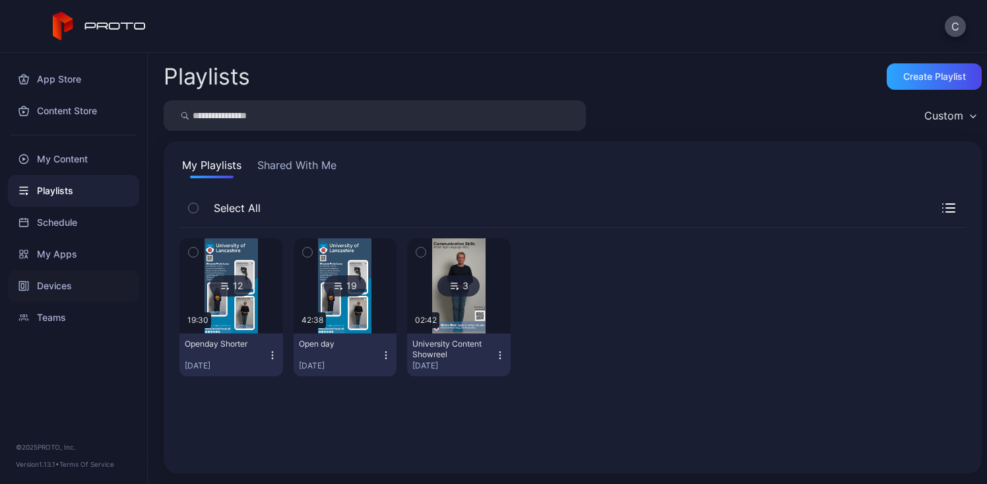
click at [97, 286] on div "Devices" at bounding box center [73, 286] width 131 height 32
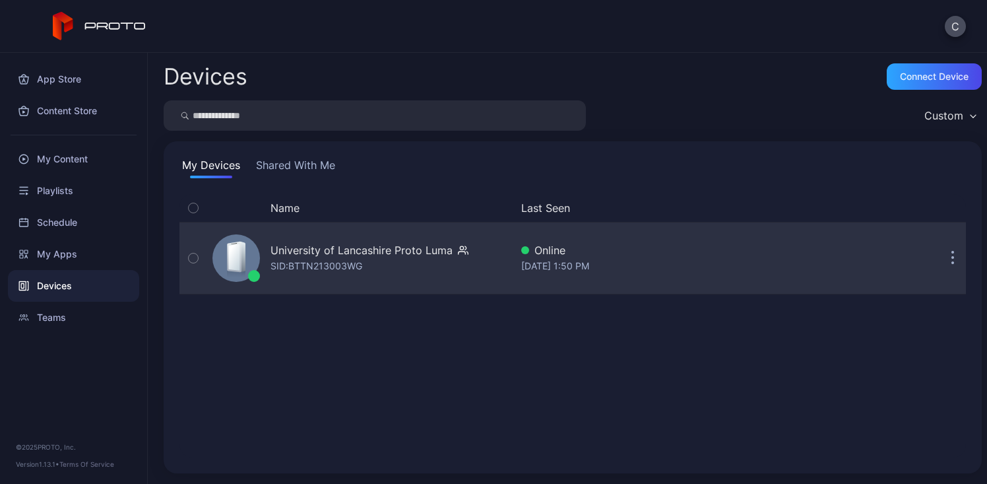
click at [298, 259] on div "SID: BTTN213003WG" at bounding box center [316, 266] width 92 height 16
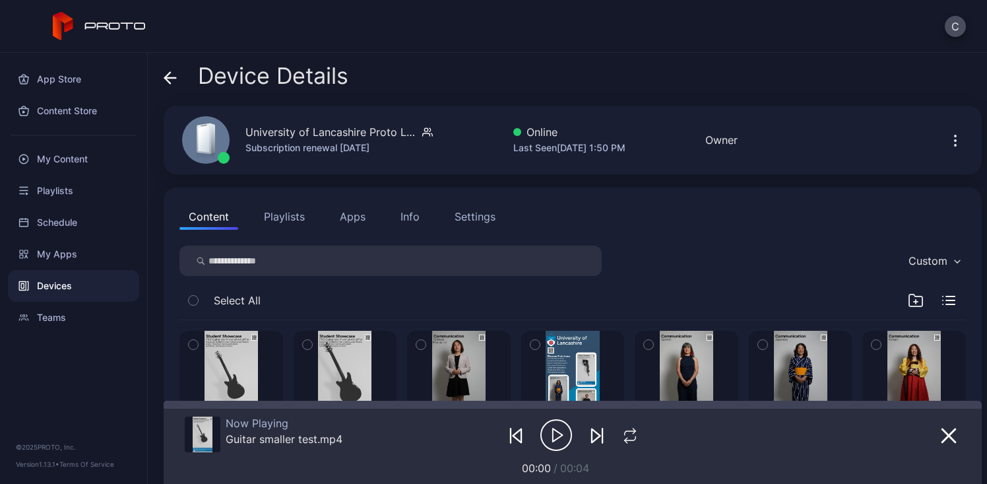
click at [288, 210] on button "Playlists" at bounding box center [284, 216] width 59 height 26
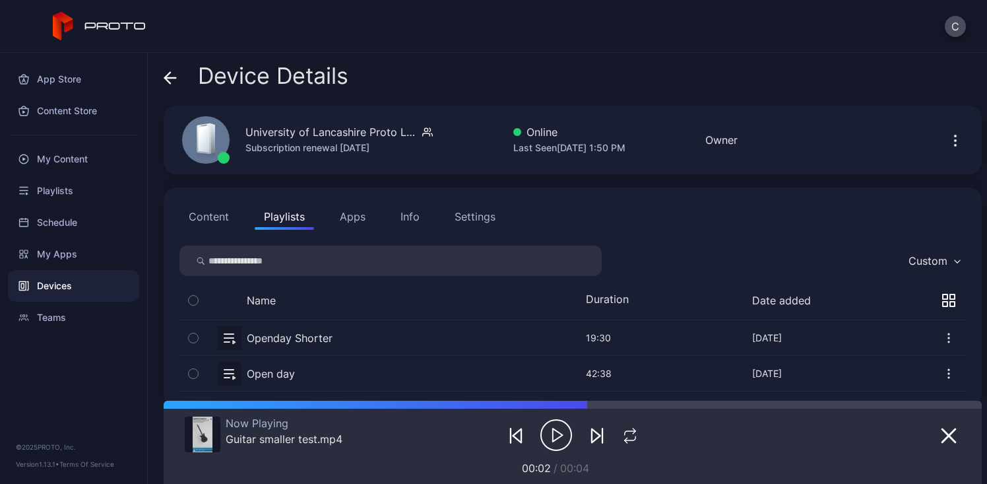
click at [285, 336] on button "button" at bounding box center [572, 337] width 786 height 35
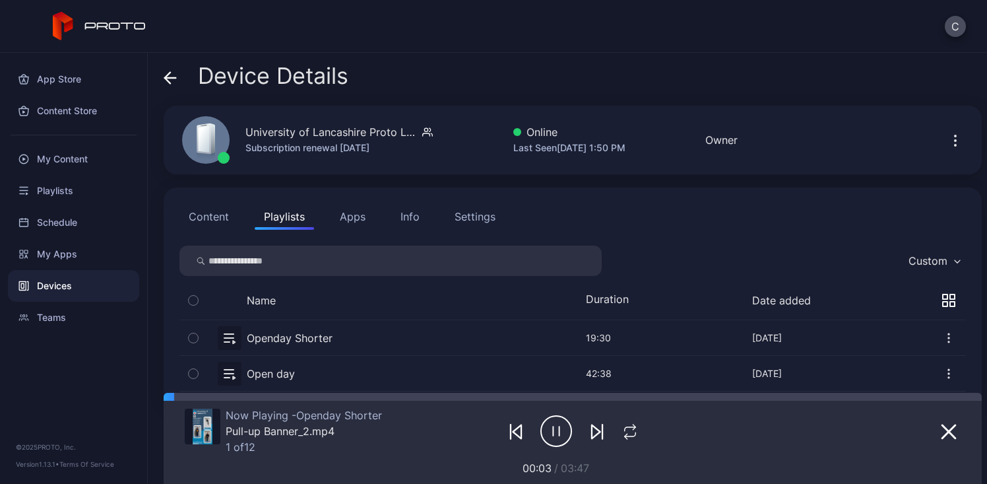
click at [411, 371] on button "button" at bounding box center [572, 373] width 786 height 35
click at [480, 232] on div "Content Playlists Apps Info Settings Custom Name Duration Date added Openday Sh…" at bounding box center [573, 297] width 818 height 220
click at [474, 214] on div "Settings" at bounding box center [474, 216] width 41 height 16
